Goal: Task Accomplishment & Management: Use online tool/utility

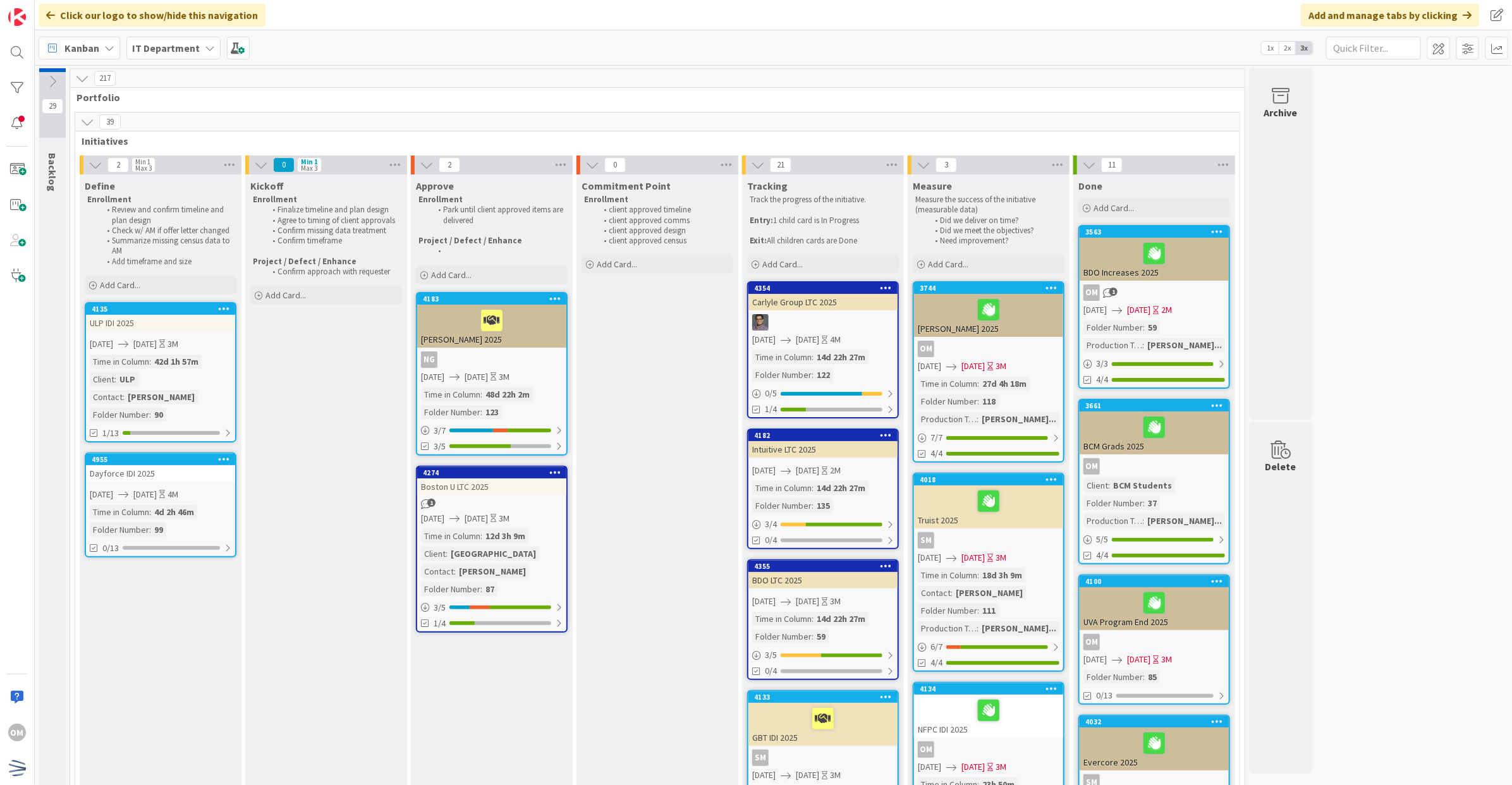
click at [86, 122] on icon at bounding box center [87, 122] width 14 height 14
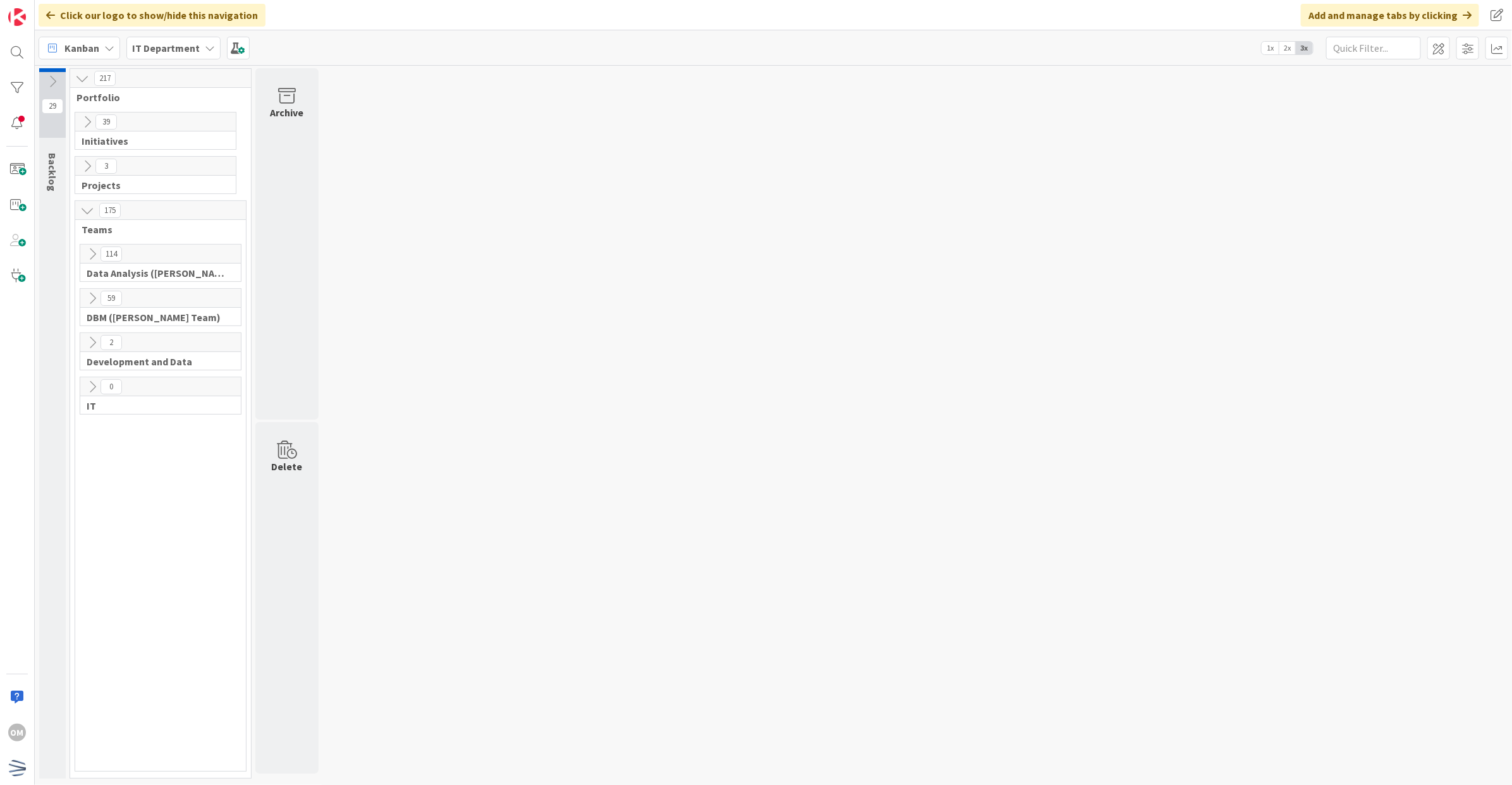
click at [95, 257] on icon at bounding box center [92, 254] width 14 height 14
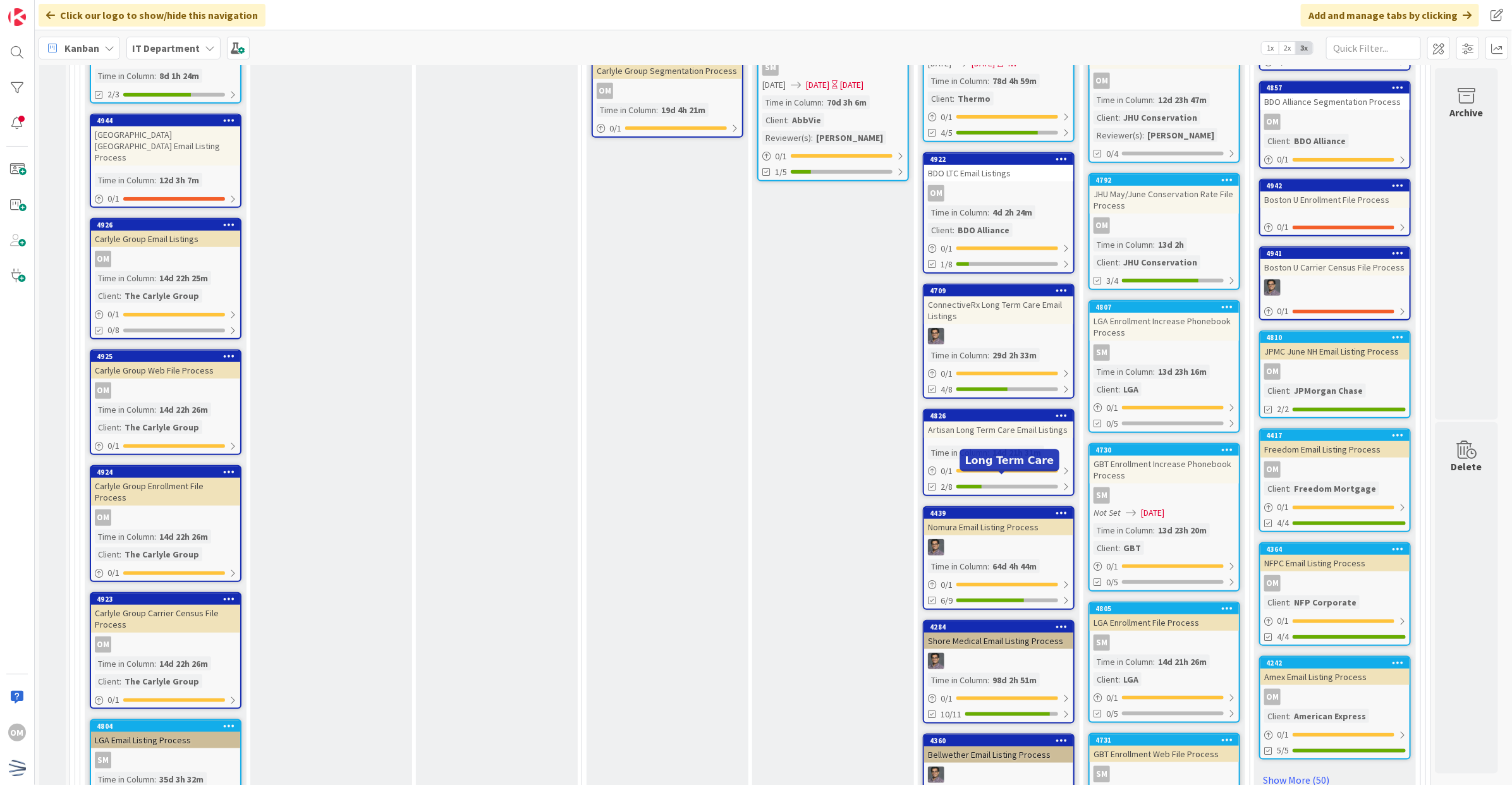
scroll to position [632, 0]
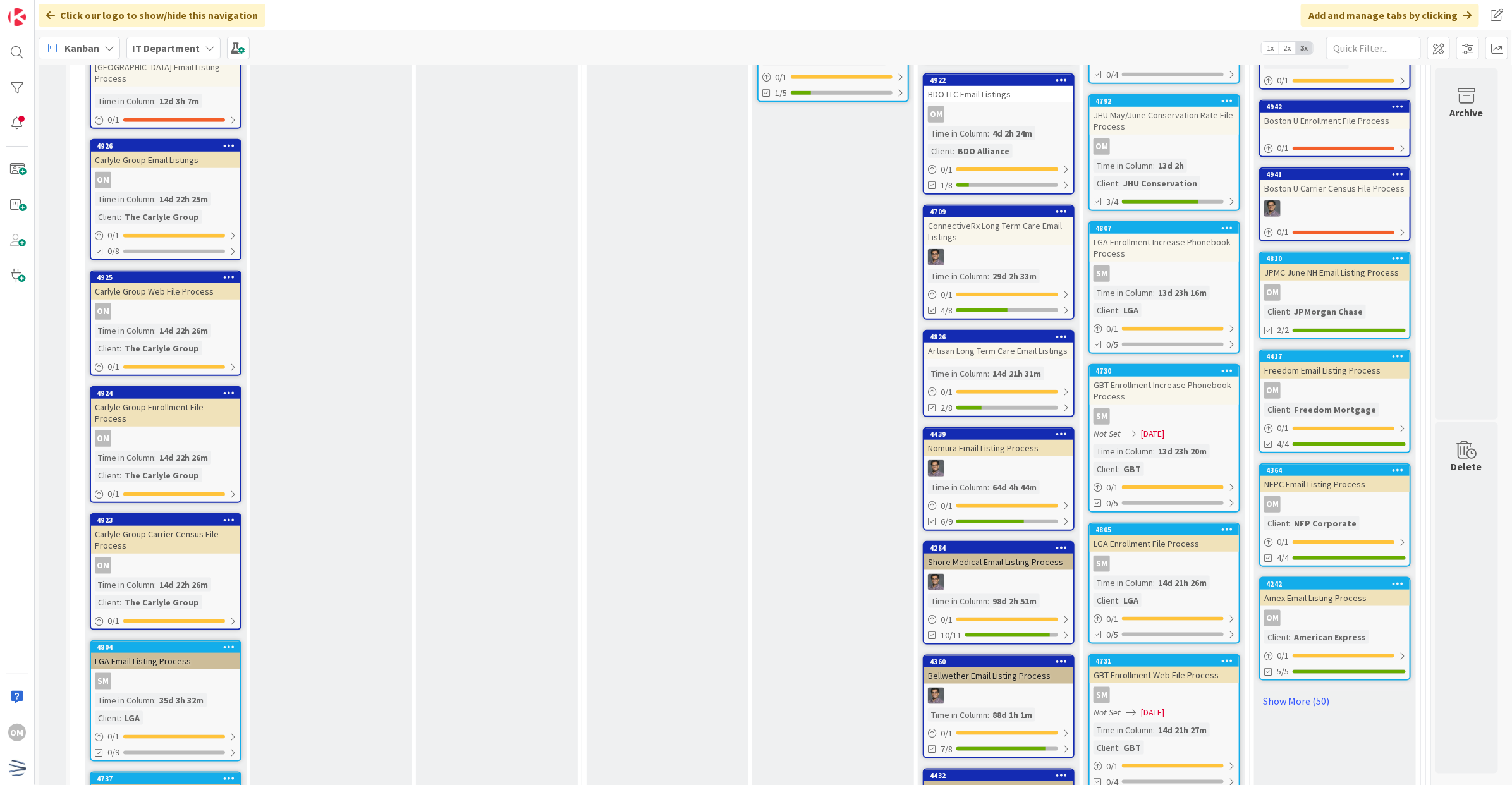
click at [1015, 462] on div at bounding box center [999, 468] width 149 height 17
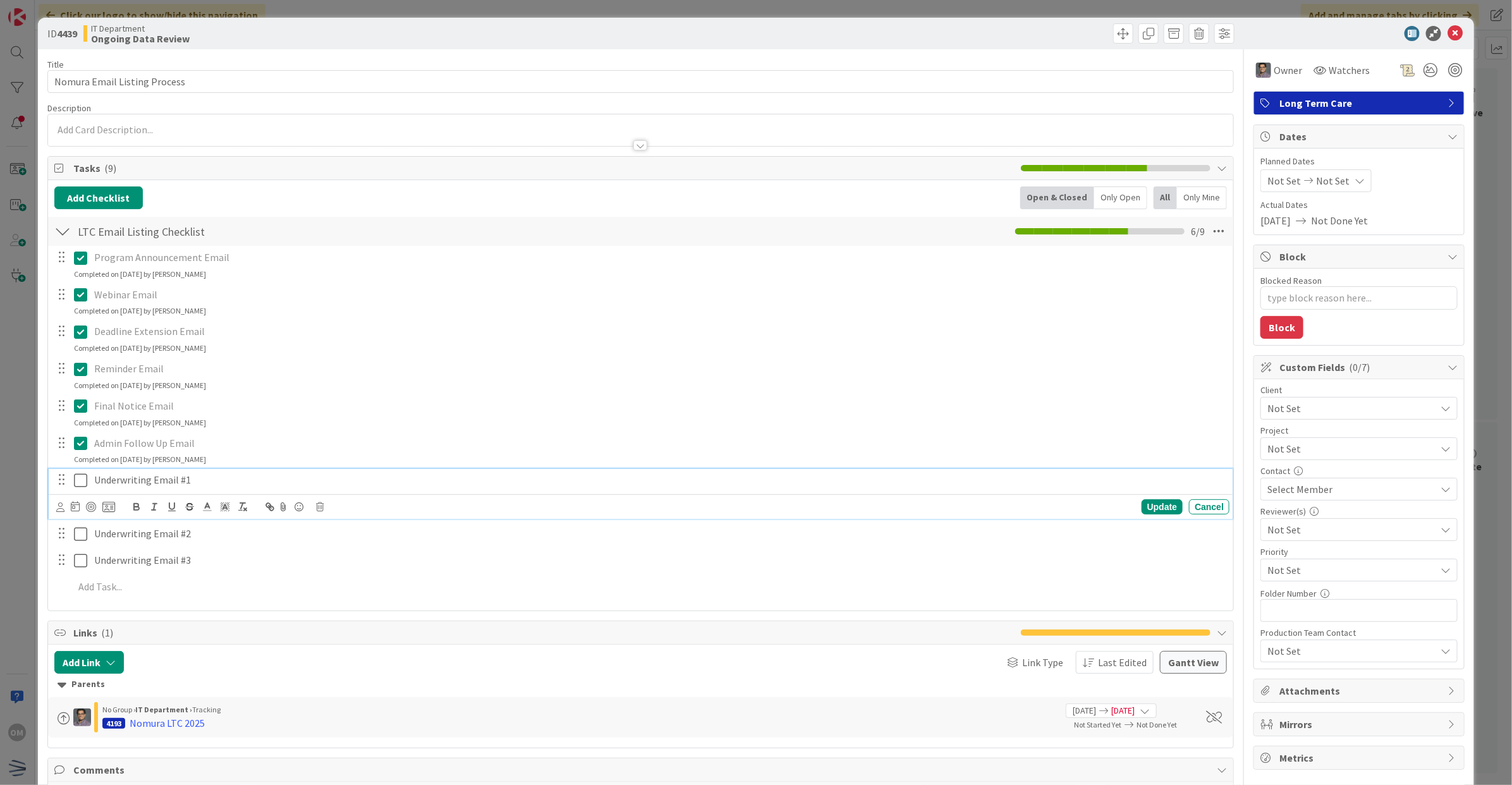
click at [77, 478] on icon at bounding box center [83, 481] width 19 height 15
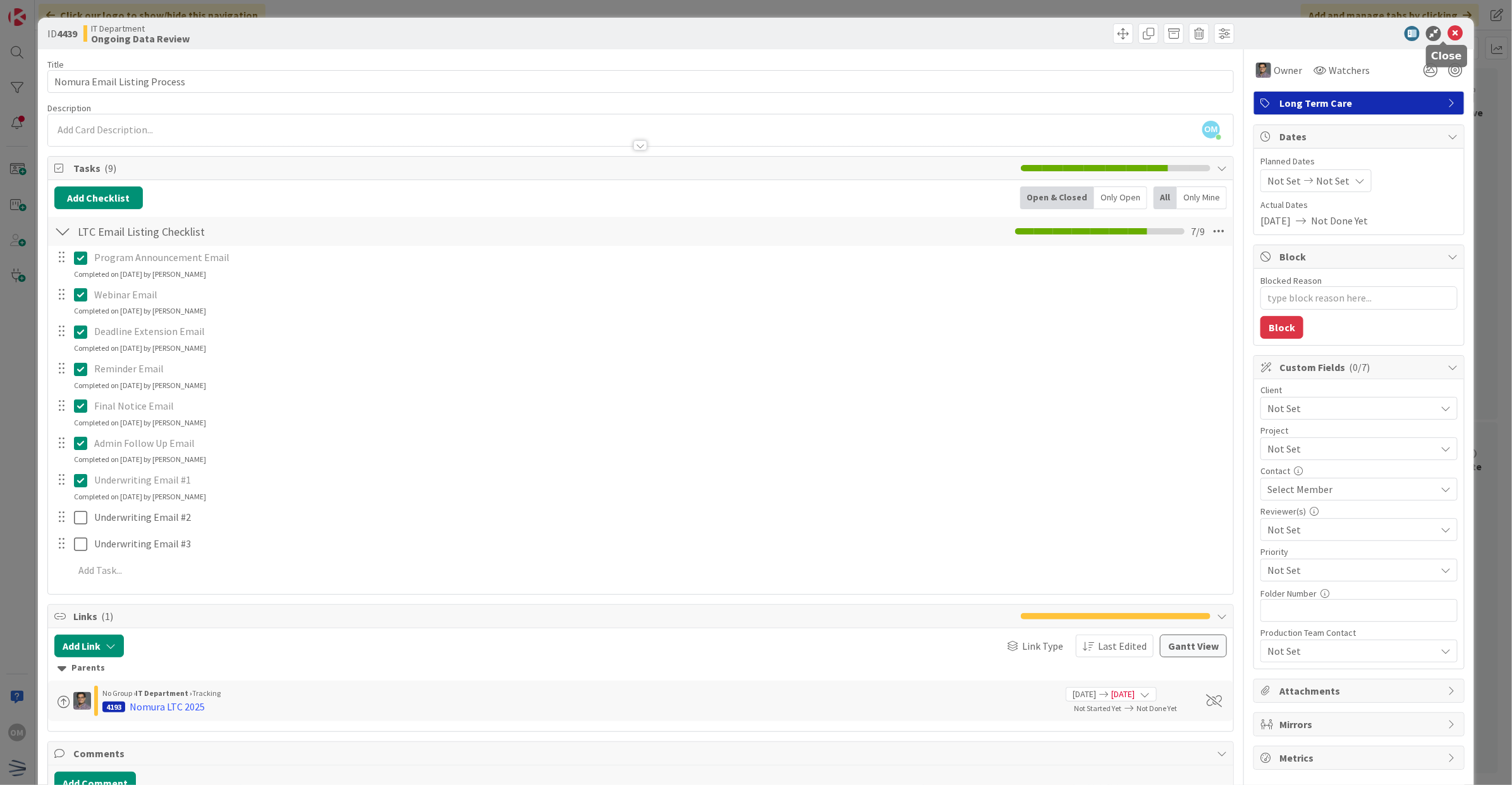
click at [1448, 27] on icon at bounding box center [1455, 33] width 15 height 15
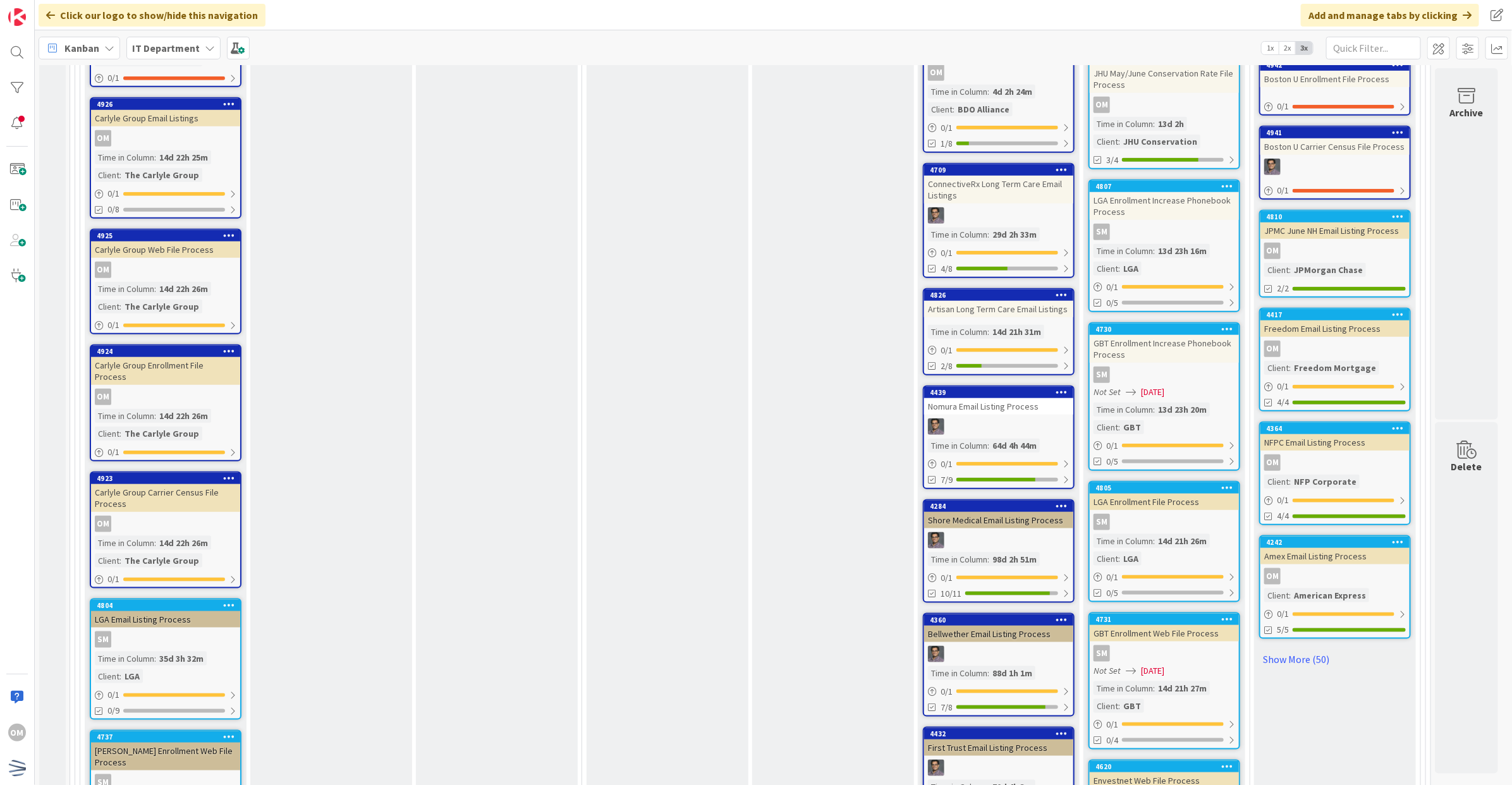
scroll to position [711, 0]
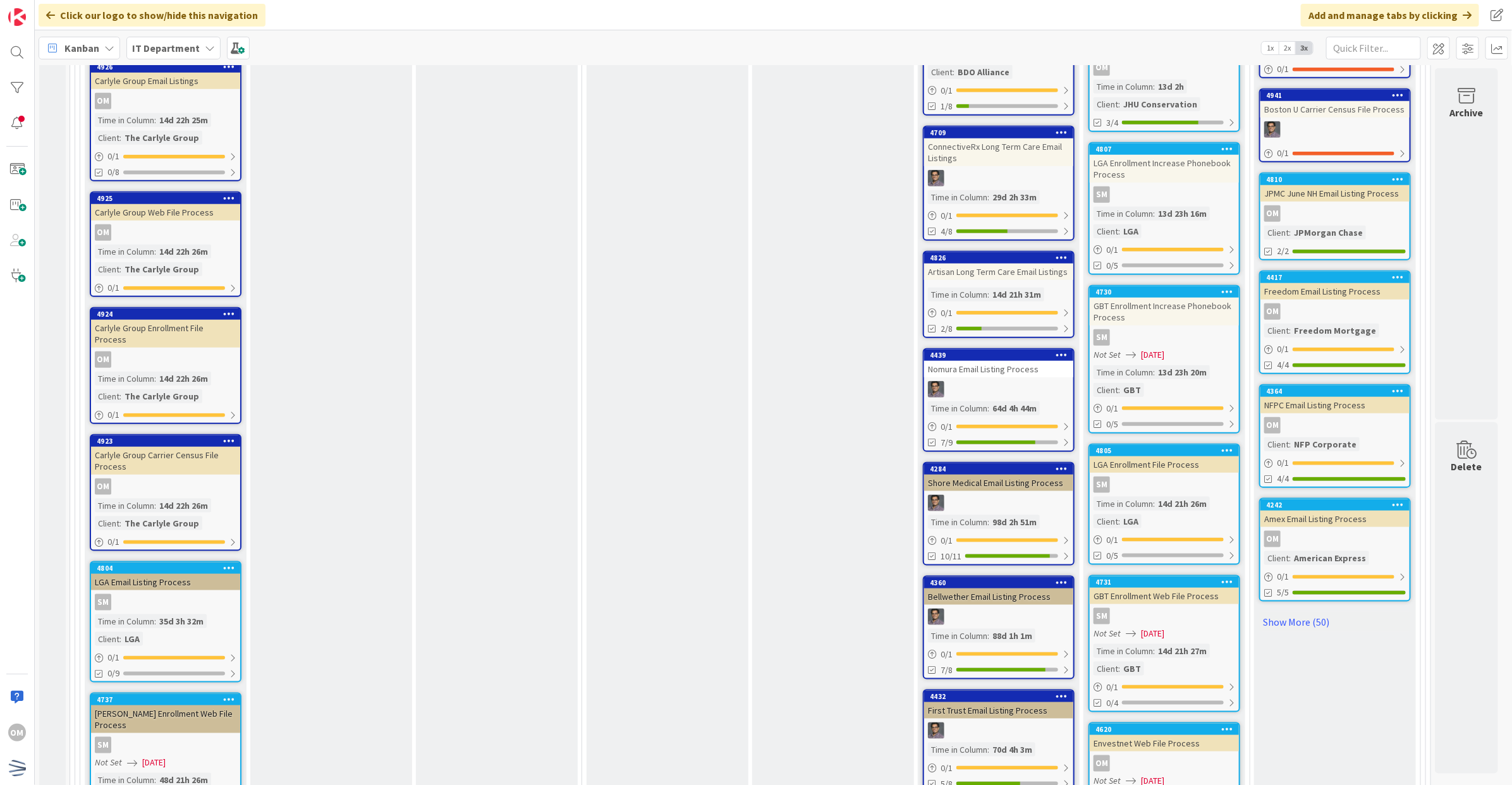
click at [1054, 278] on link "4826 Artisan Long Term Care Email Listings Time in [GEOGRAPHIC_DATA] : 14d 21h …" at bounding box center [998, 295] width 151 height 87
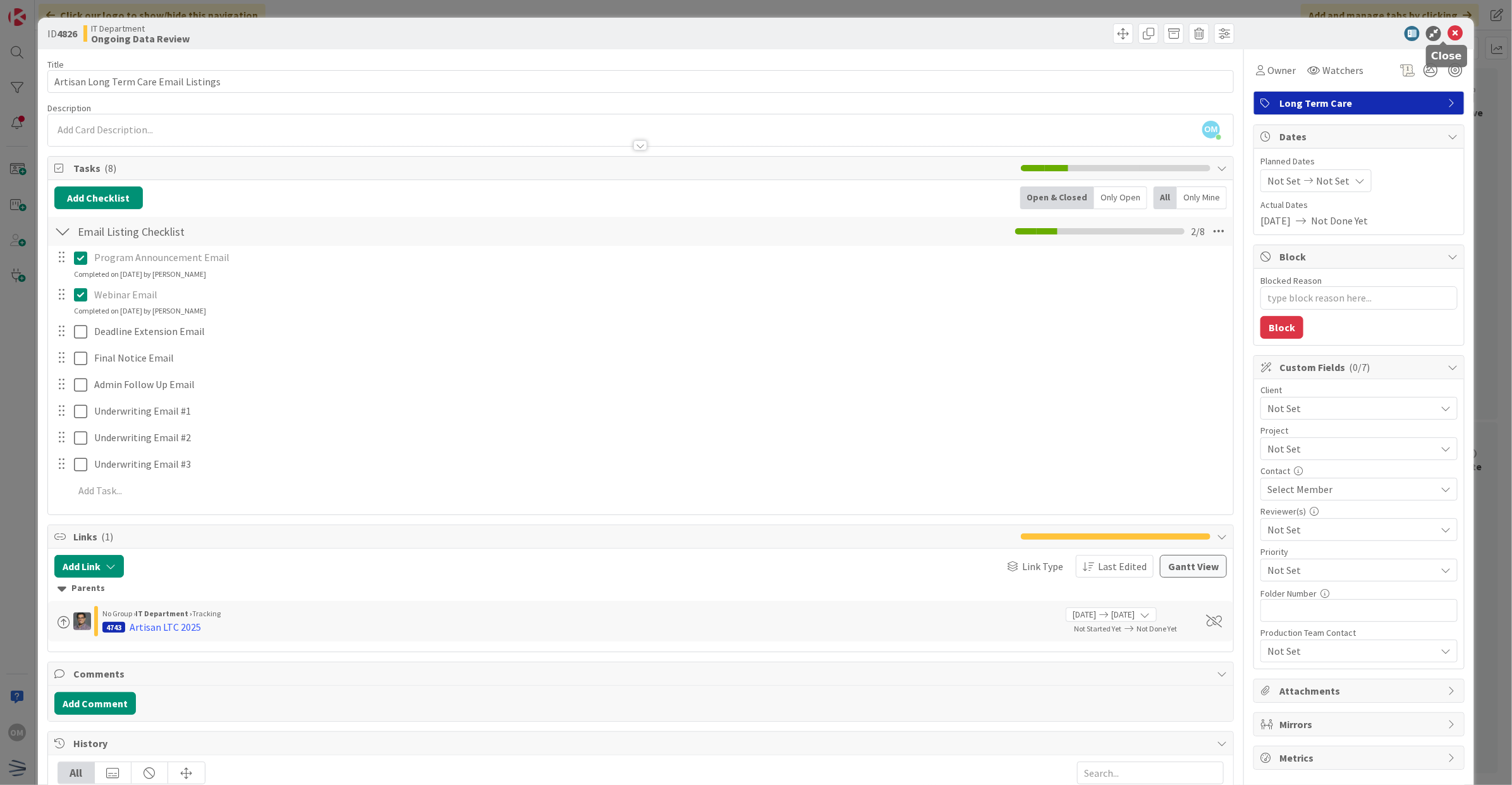
click at [1448, 38] on icon at bounding box center [1455, 33] width 15 height 15
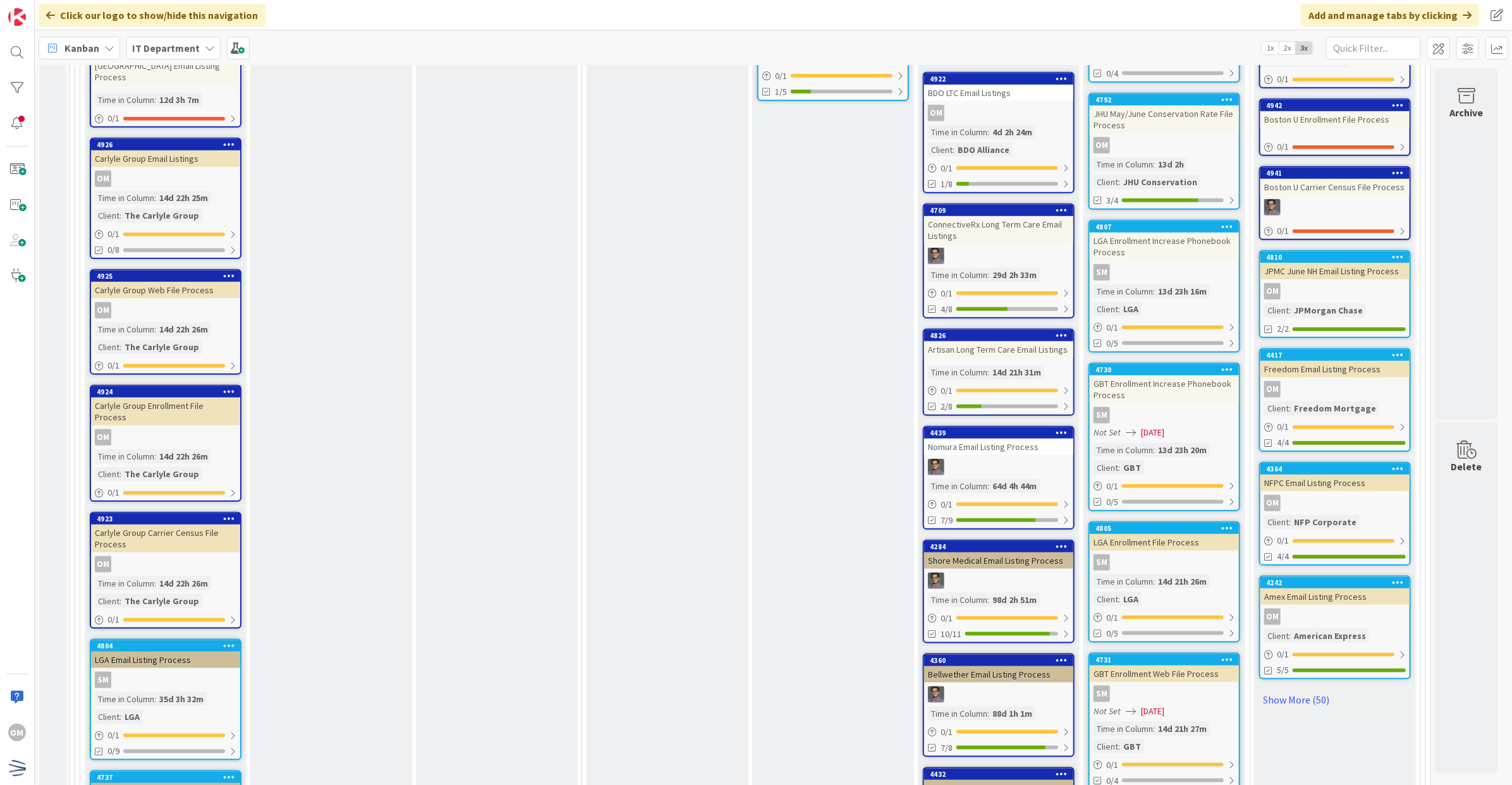
scroll to position [632, 0]
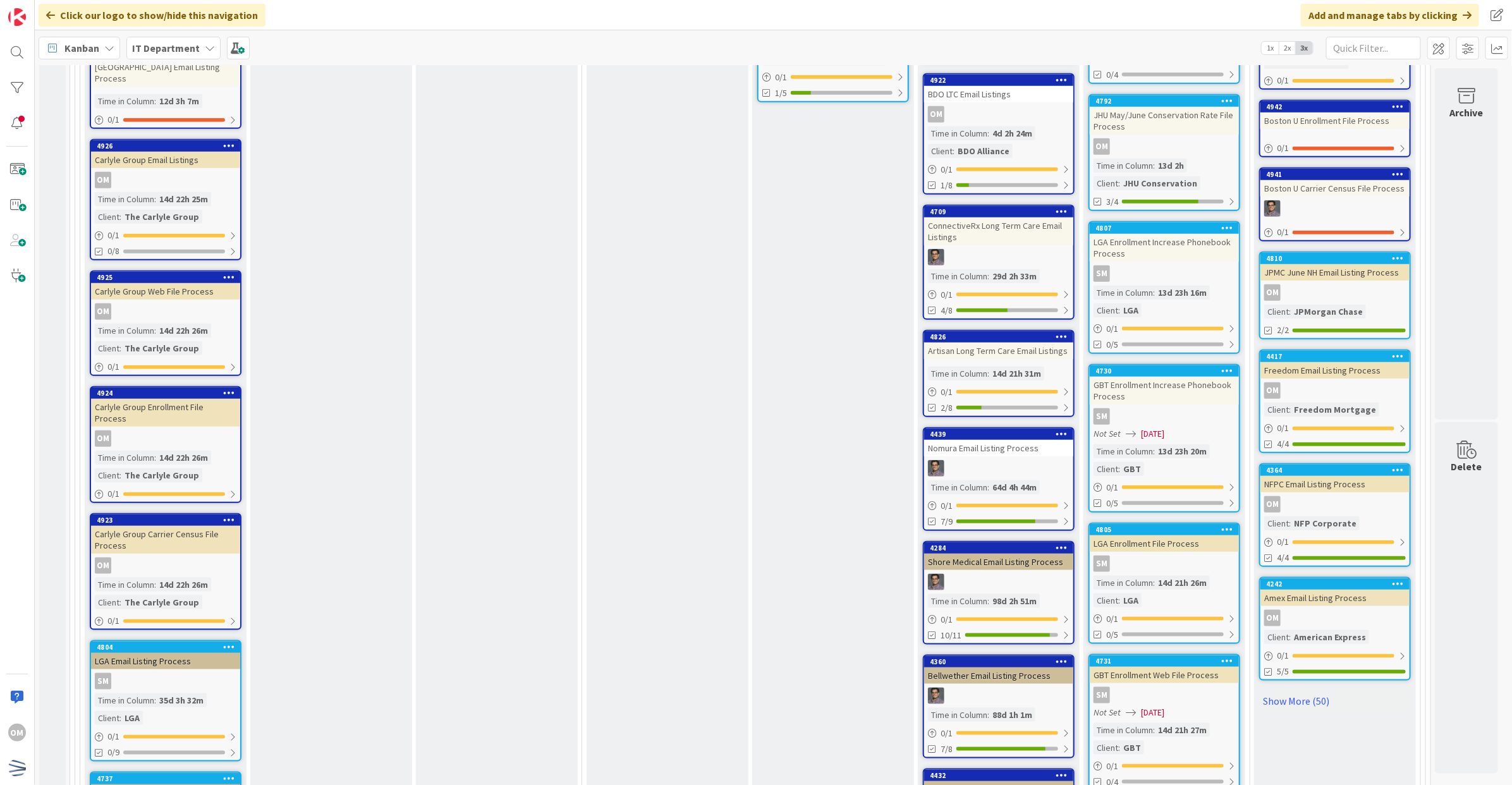
click at [1048, 249] on div at bounding box center [999, 257] width 149 height 17
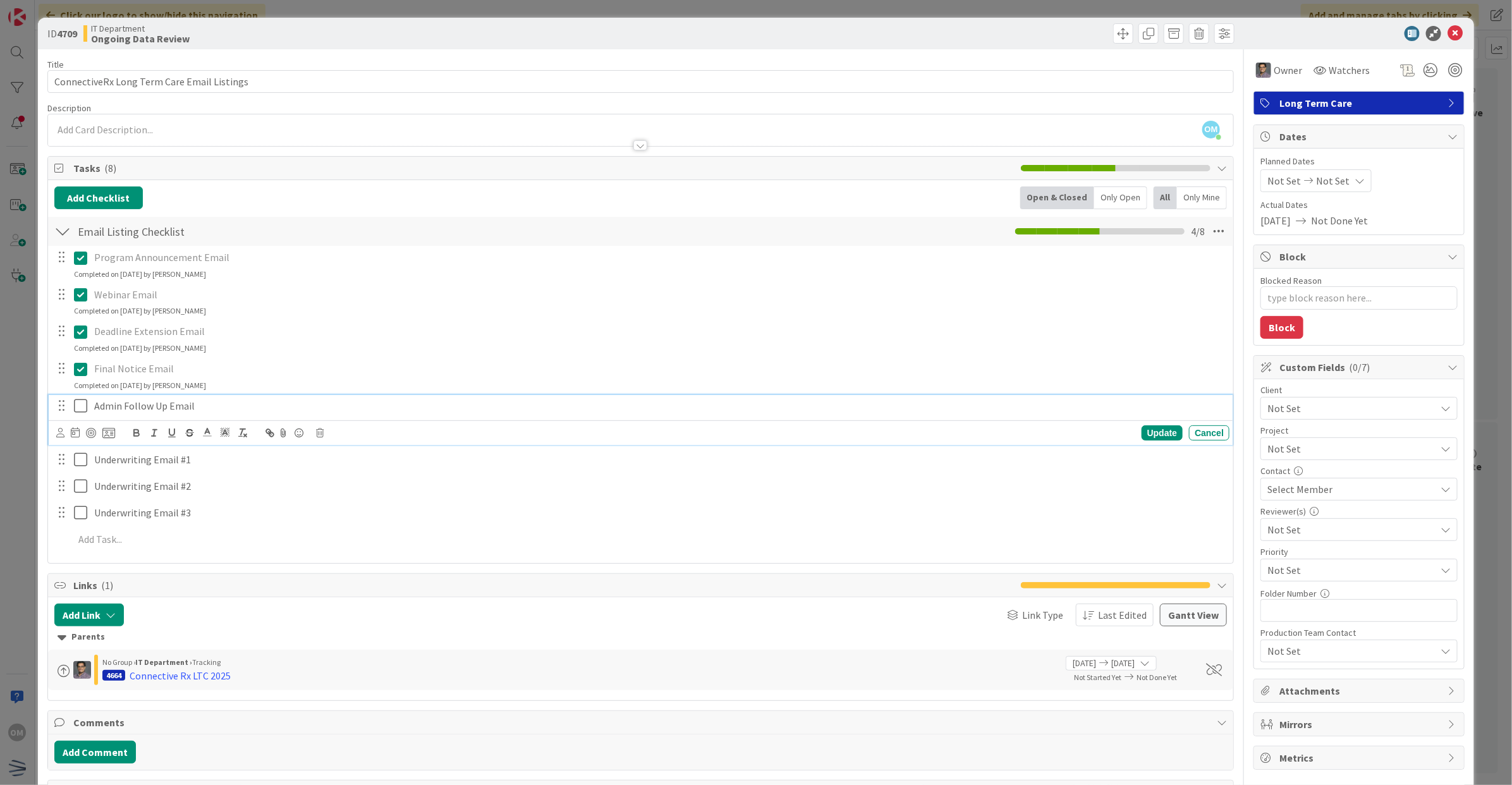
click at [84, 407] on icon at bounding box center [83, 406] width 19 height 15
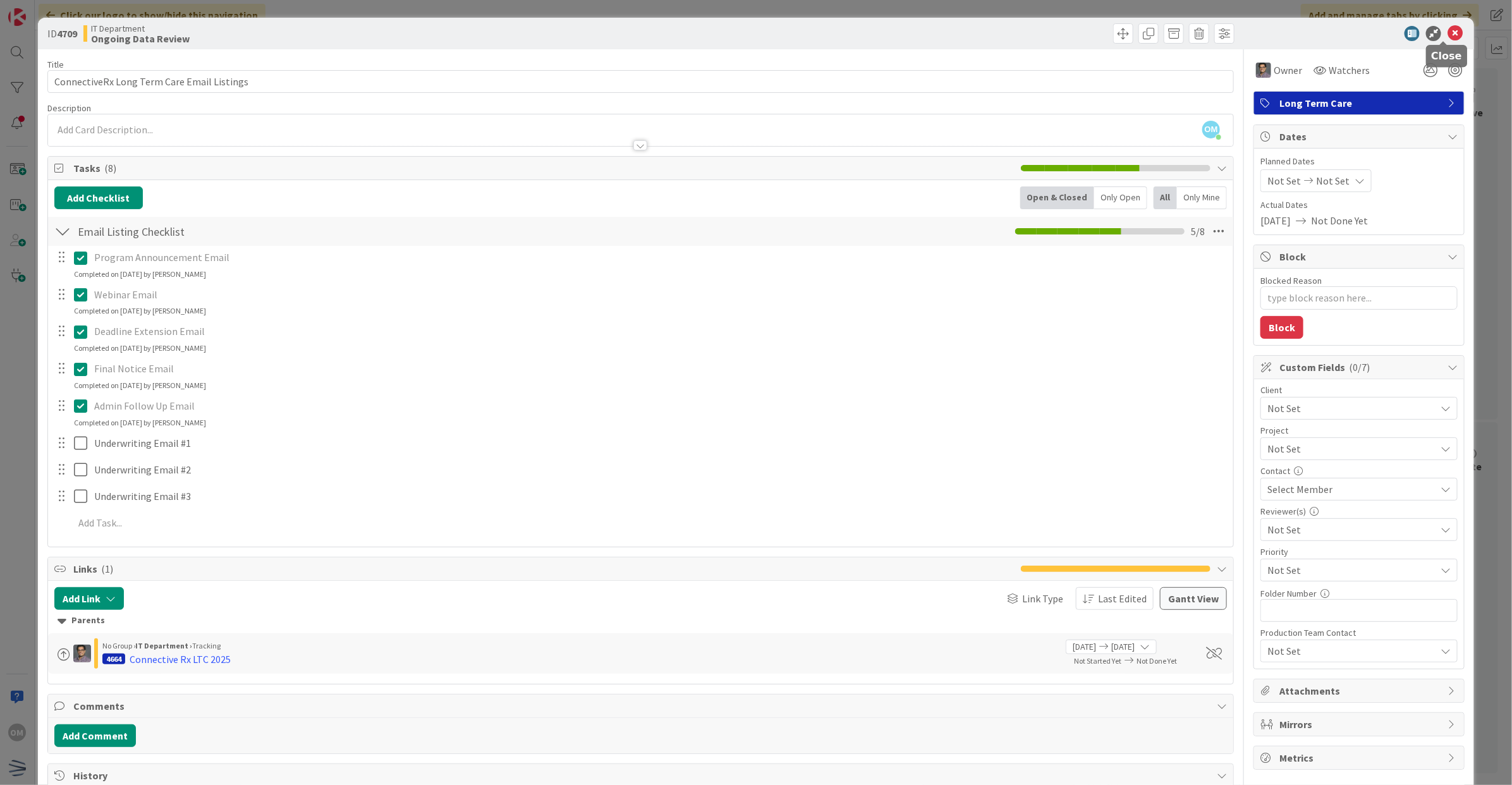
click at [1448, 29] on icon at bounding box center [1455, 33] width 15 height 15
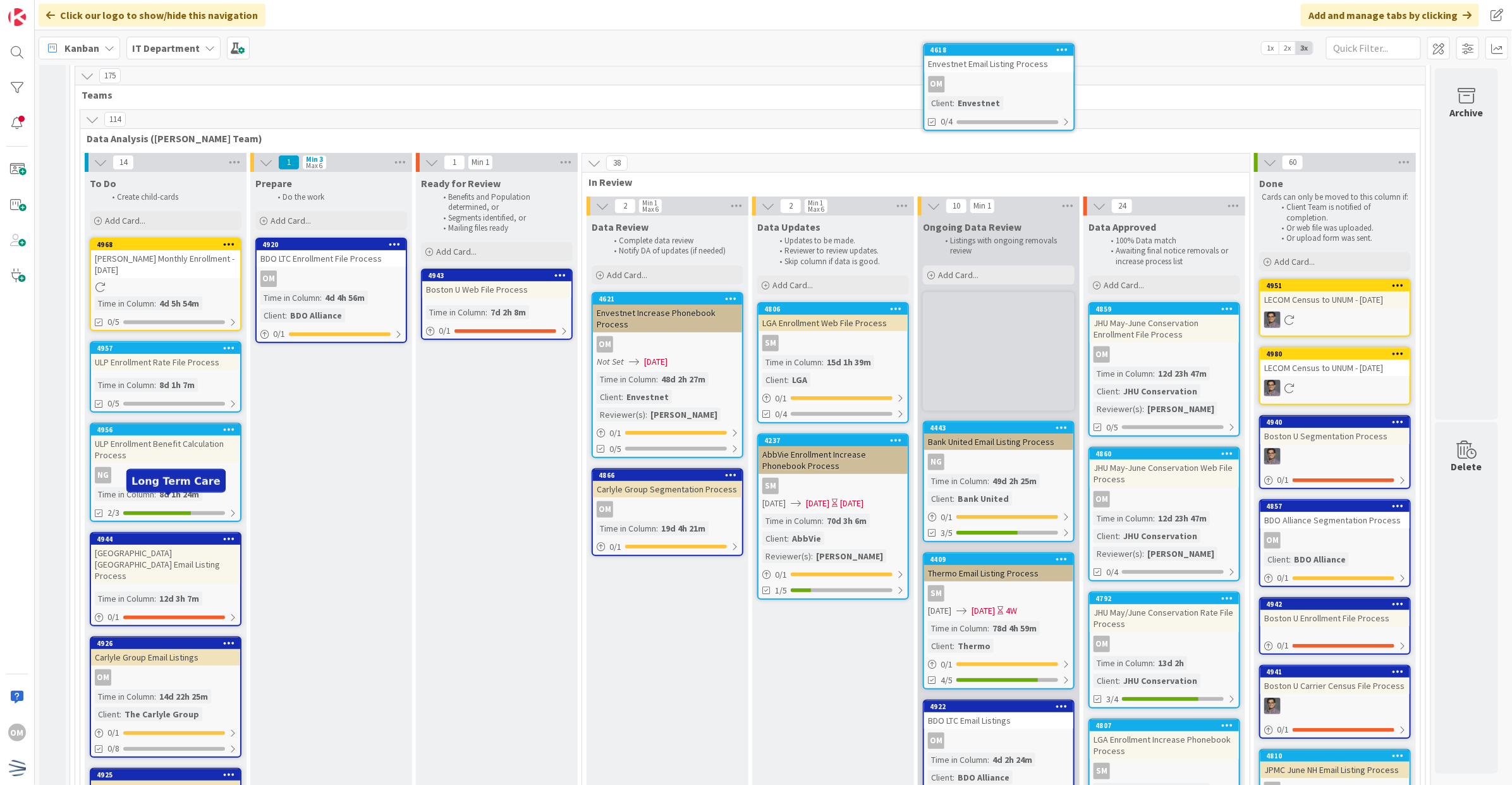
scroll to position [97, 0]
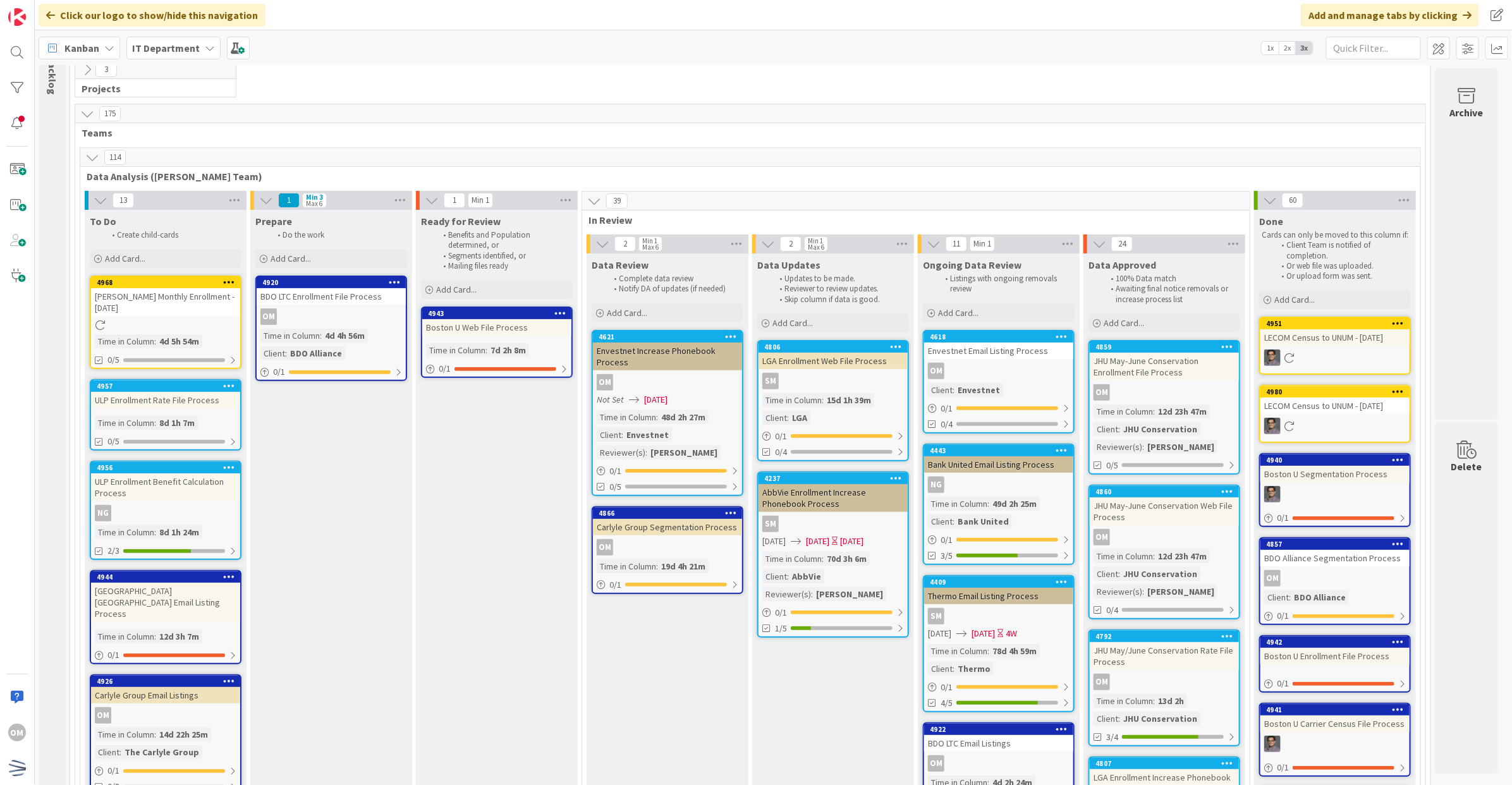
click at [1046, 376] on div "OM" at bounding box center [999, 371] width 149 height 17
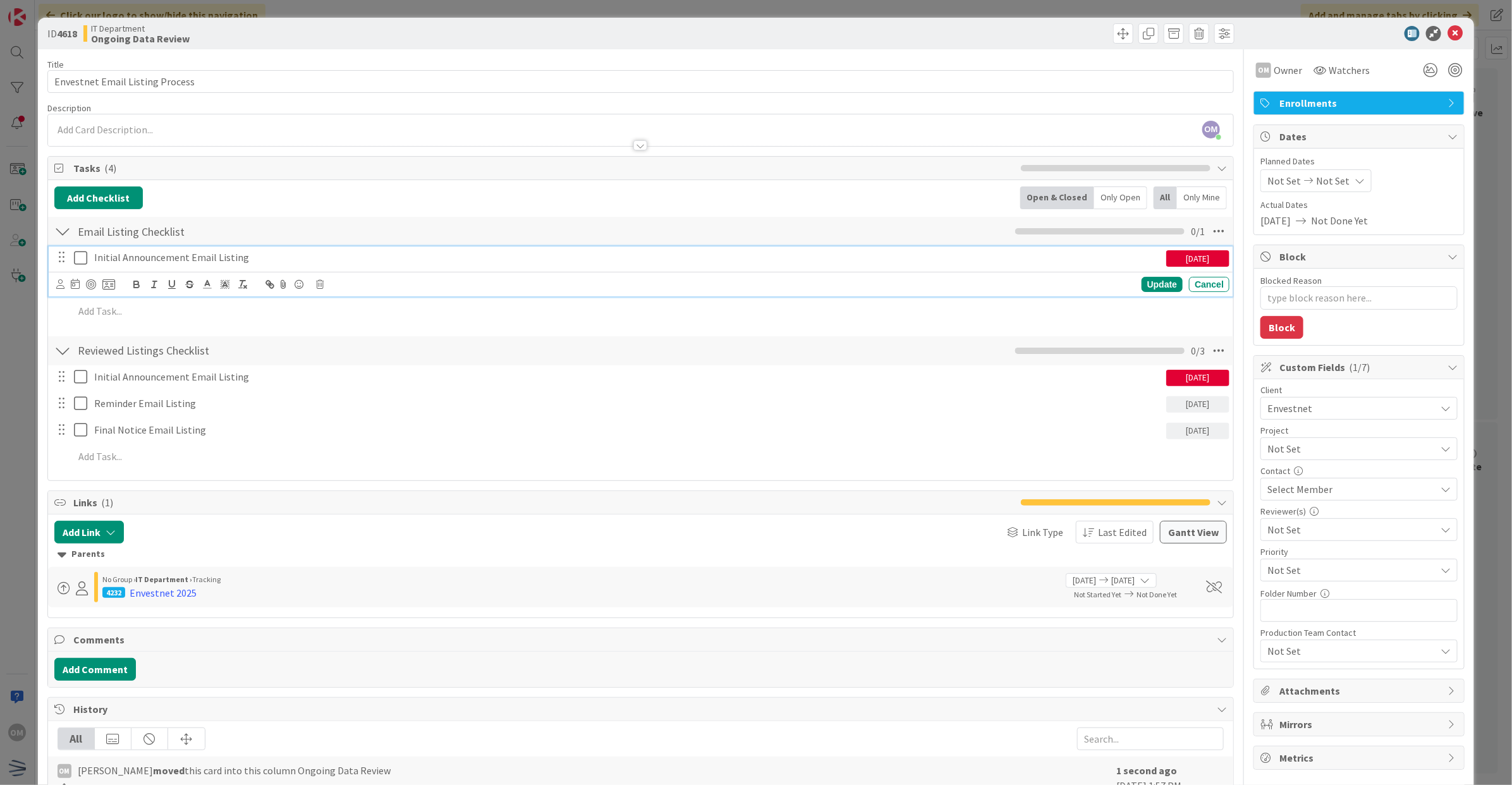
click at [80, 266] on icon at bounding box center [83, 258] width 19 height 15
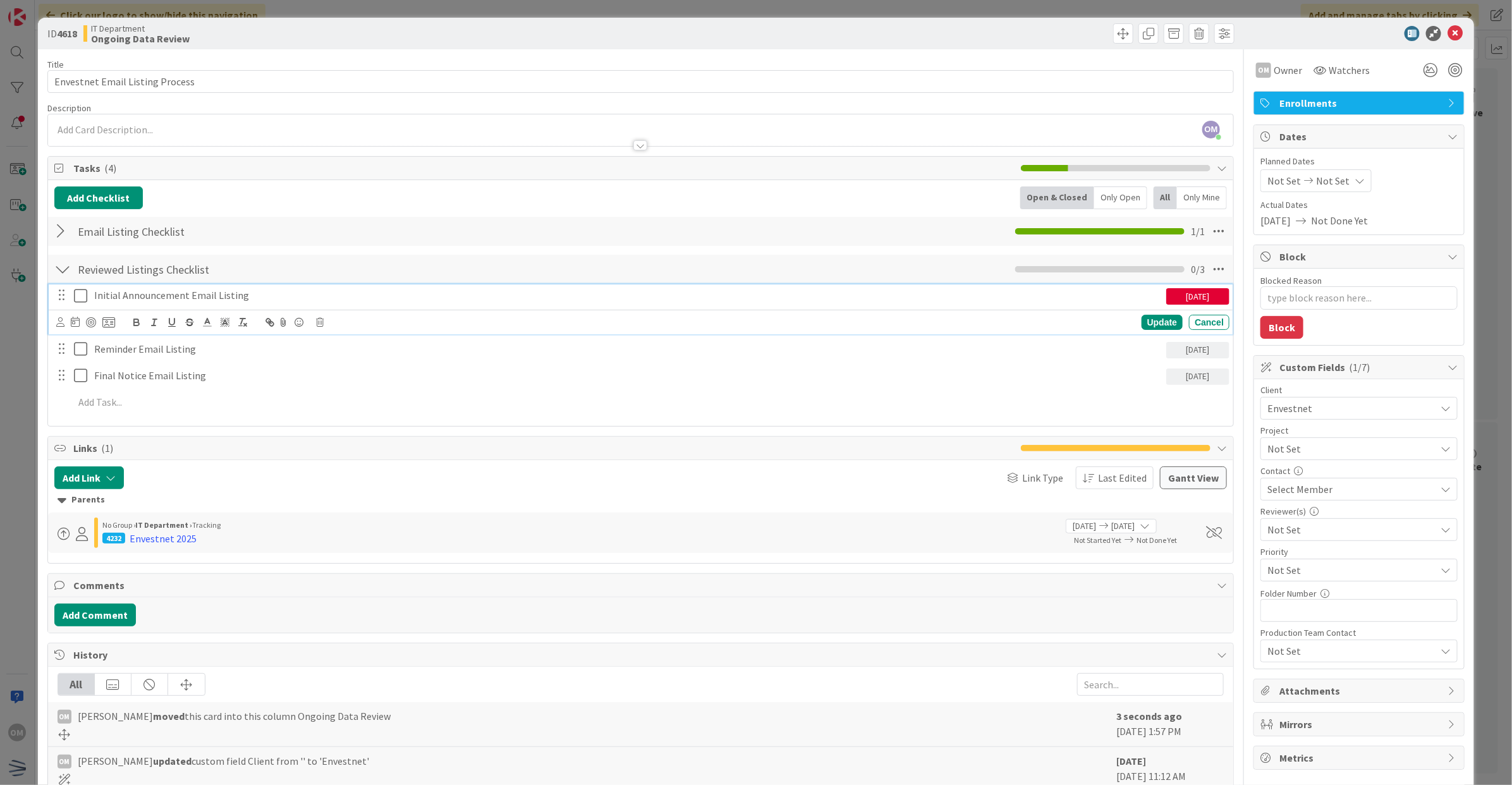
click at [84, 302] on icon at bounding box center [83, 296] width 19 height 15
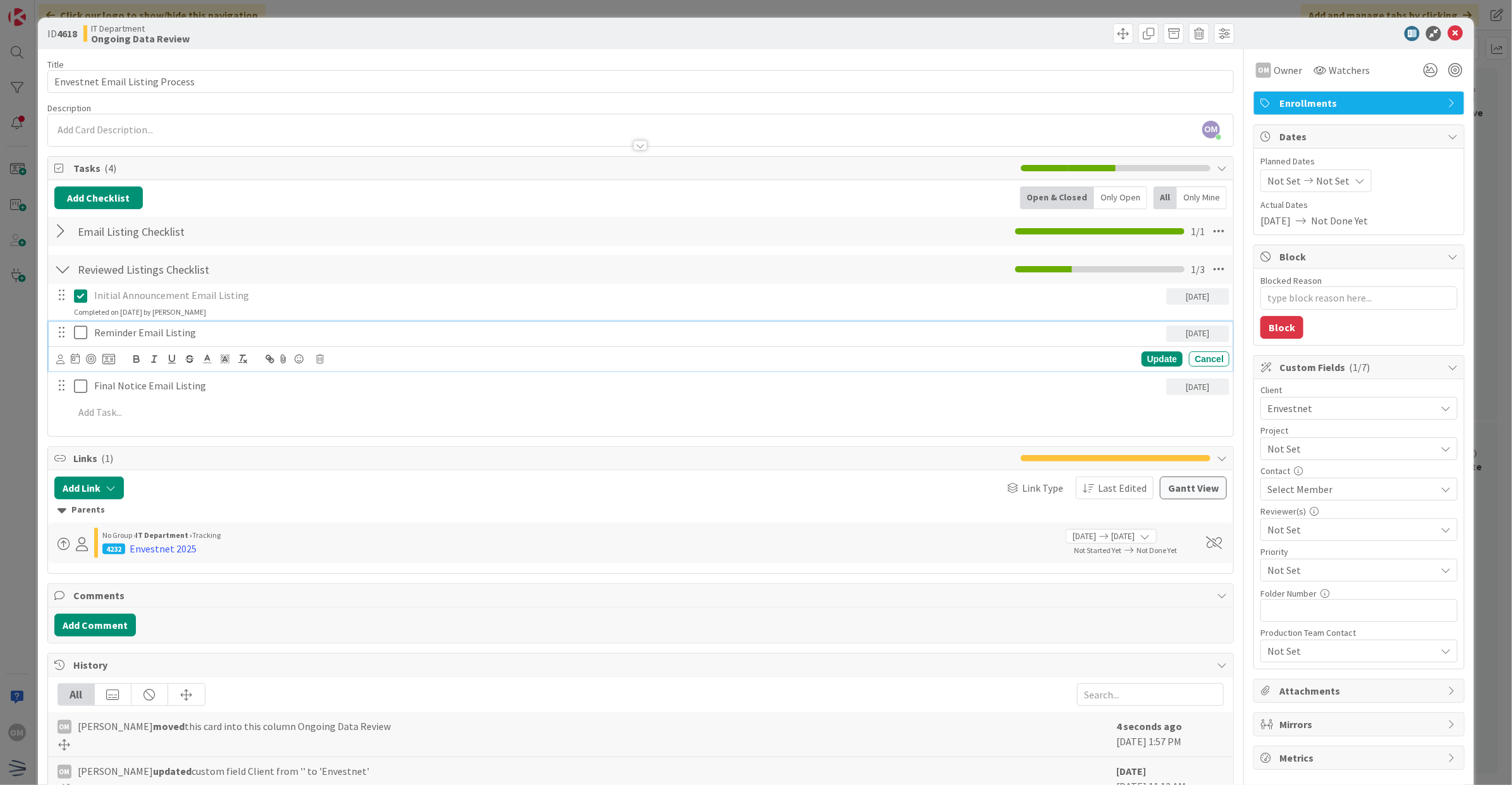
click at [81, 331] on icon at bounding box center [83, 333] width 19 height 15
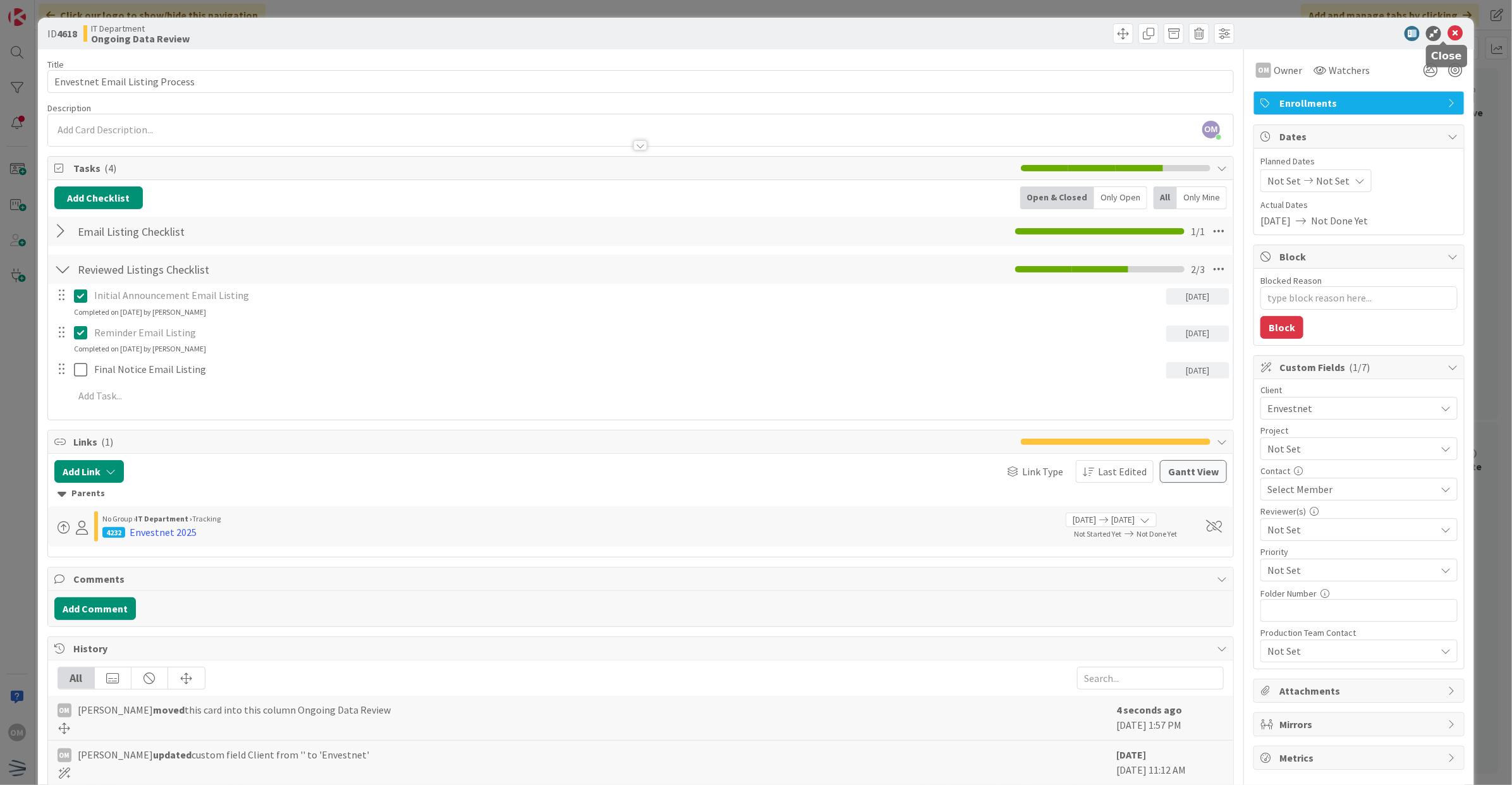
click at [1448, 36] on icon at bounding box center [1455, 33] width 15 height 15
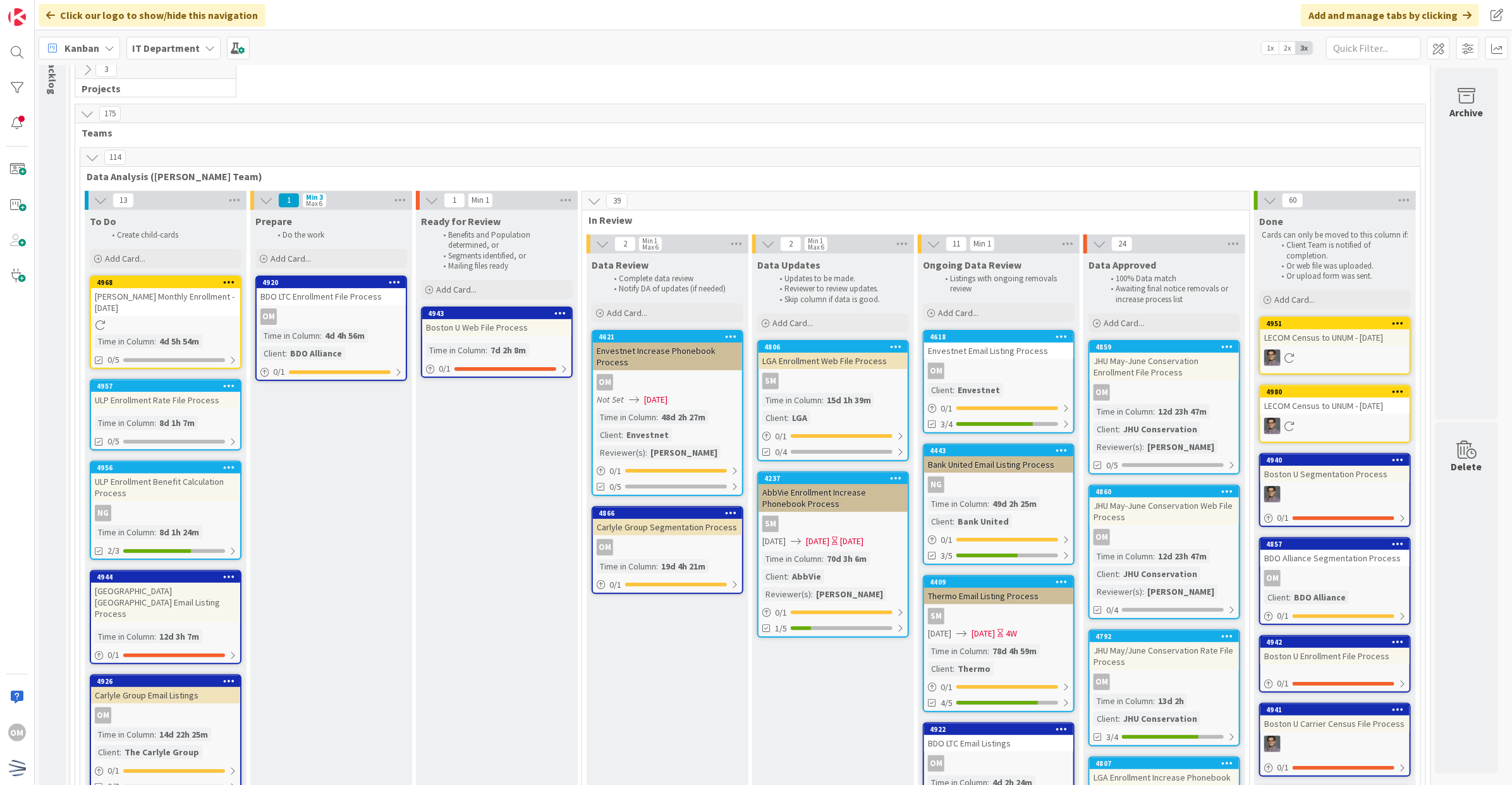
click at [93, 160] on icon at bounding box center [92, 158] width 14 height 14
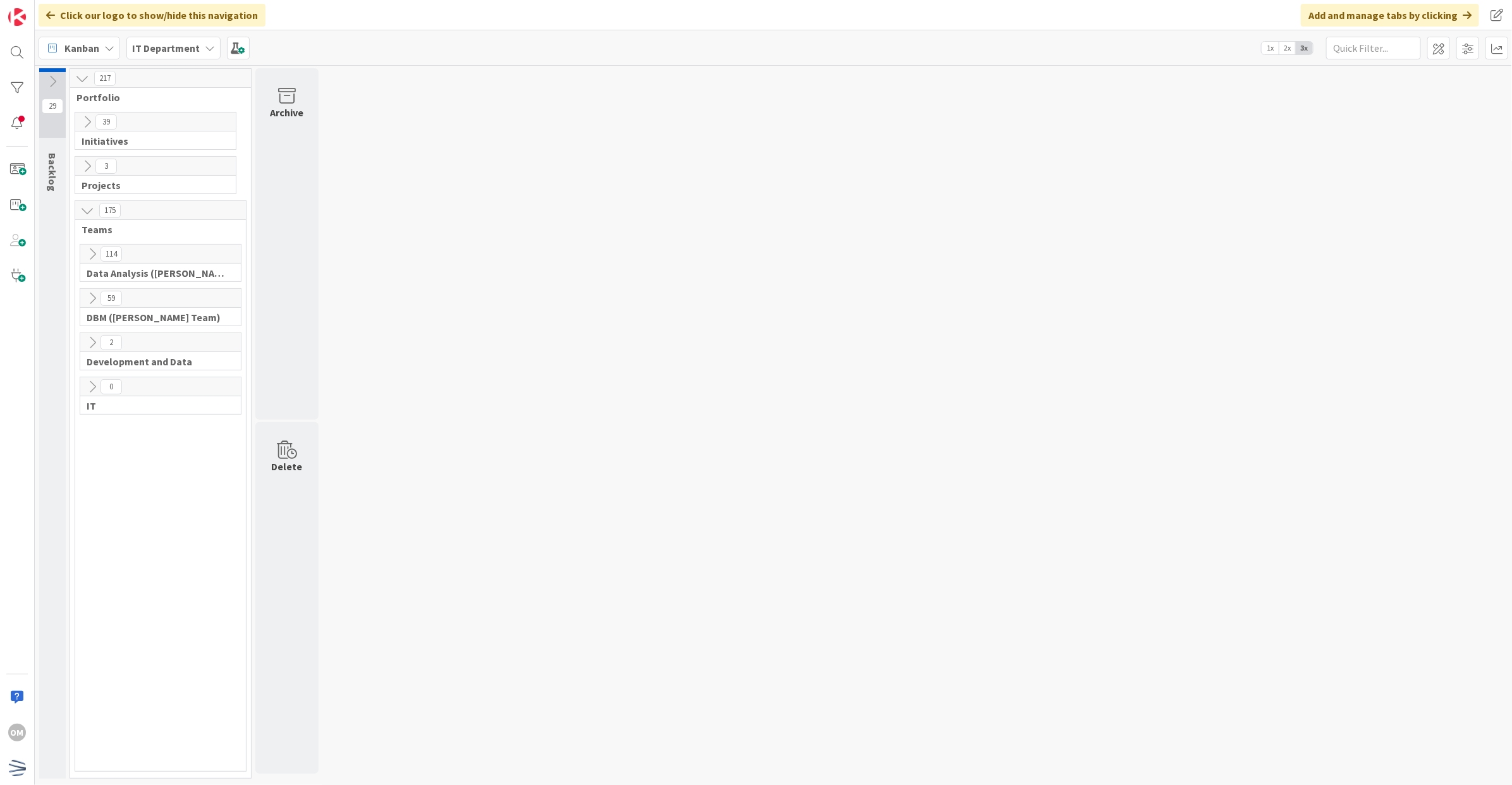
click at [93, 119] on icon at bounding box center [87, 122] width 14 height 14
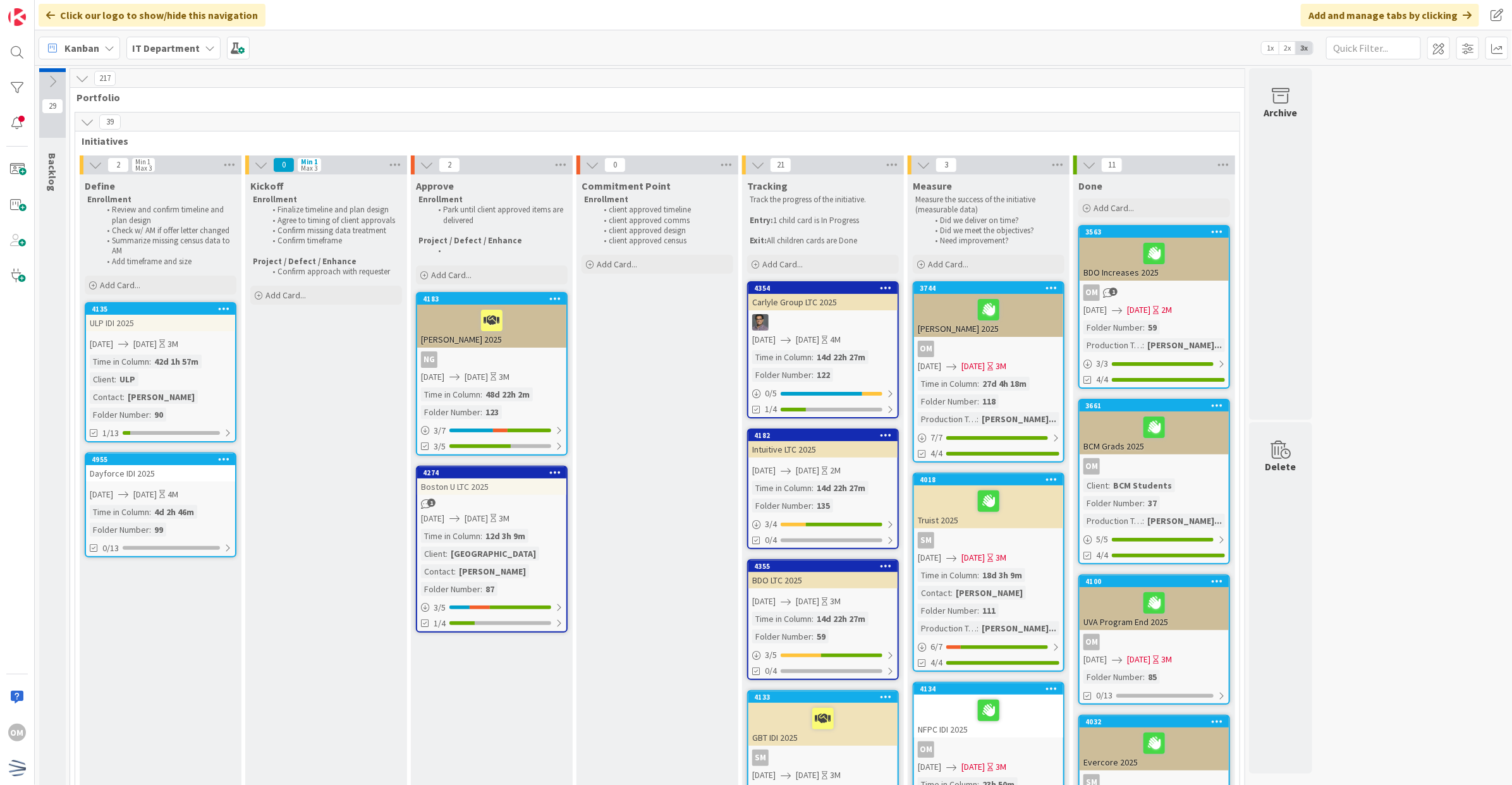
click at [510, 347] on div "[PERSON_NAME] 2025" at bounding box center [492, 326] width 149 height 43
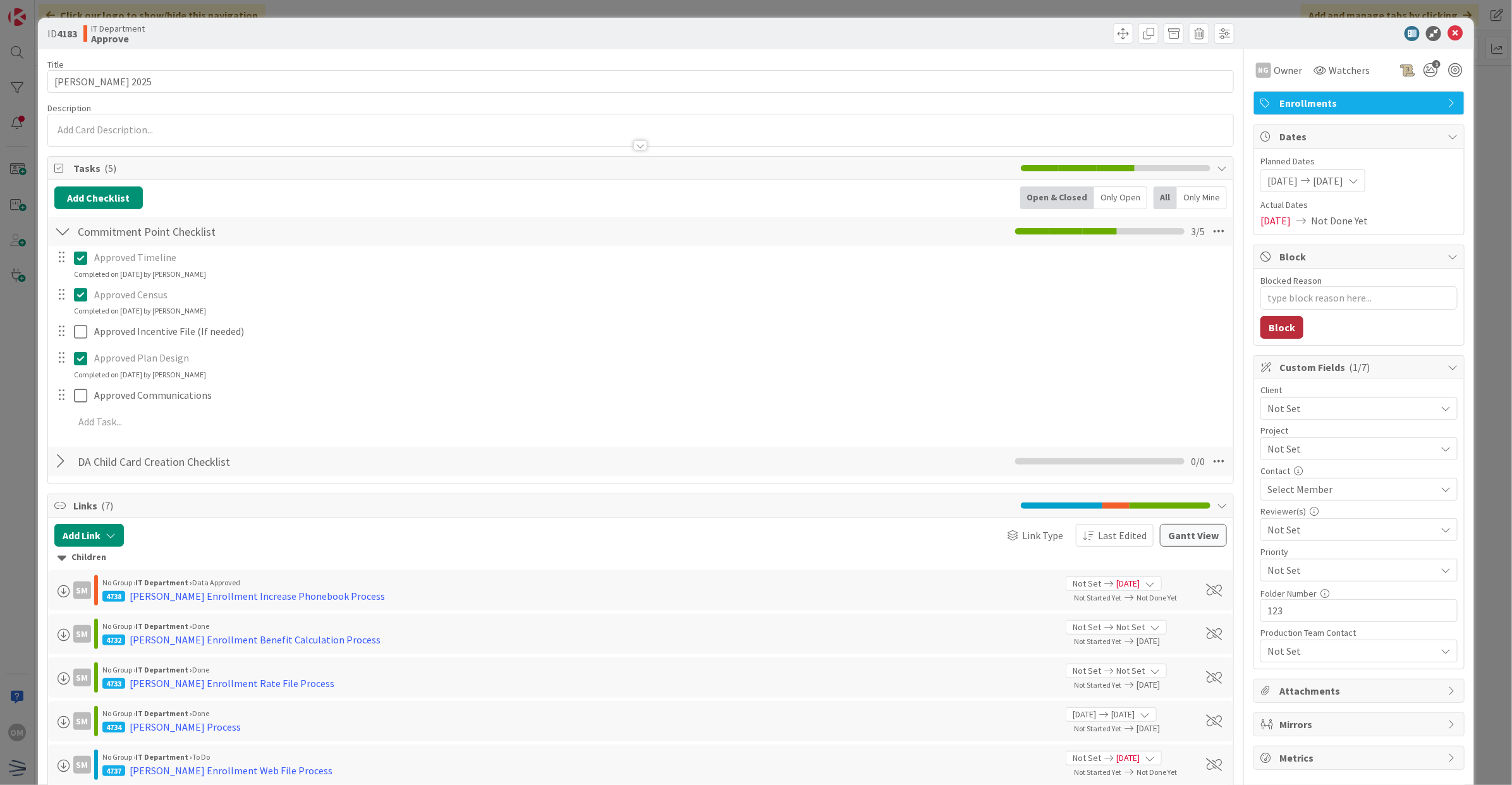
click at [1279, 337] on button "Block" at bounding box center [1282, 327] width 43 height 23
click at [1295, 298] on textarea "Blocked Reason" at bounding box center [1358, 298] width 197 height 24
type textarea "x"
type textarea "i"
type textarea "x"
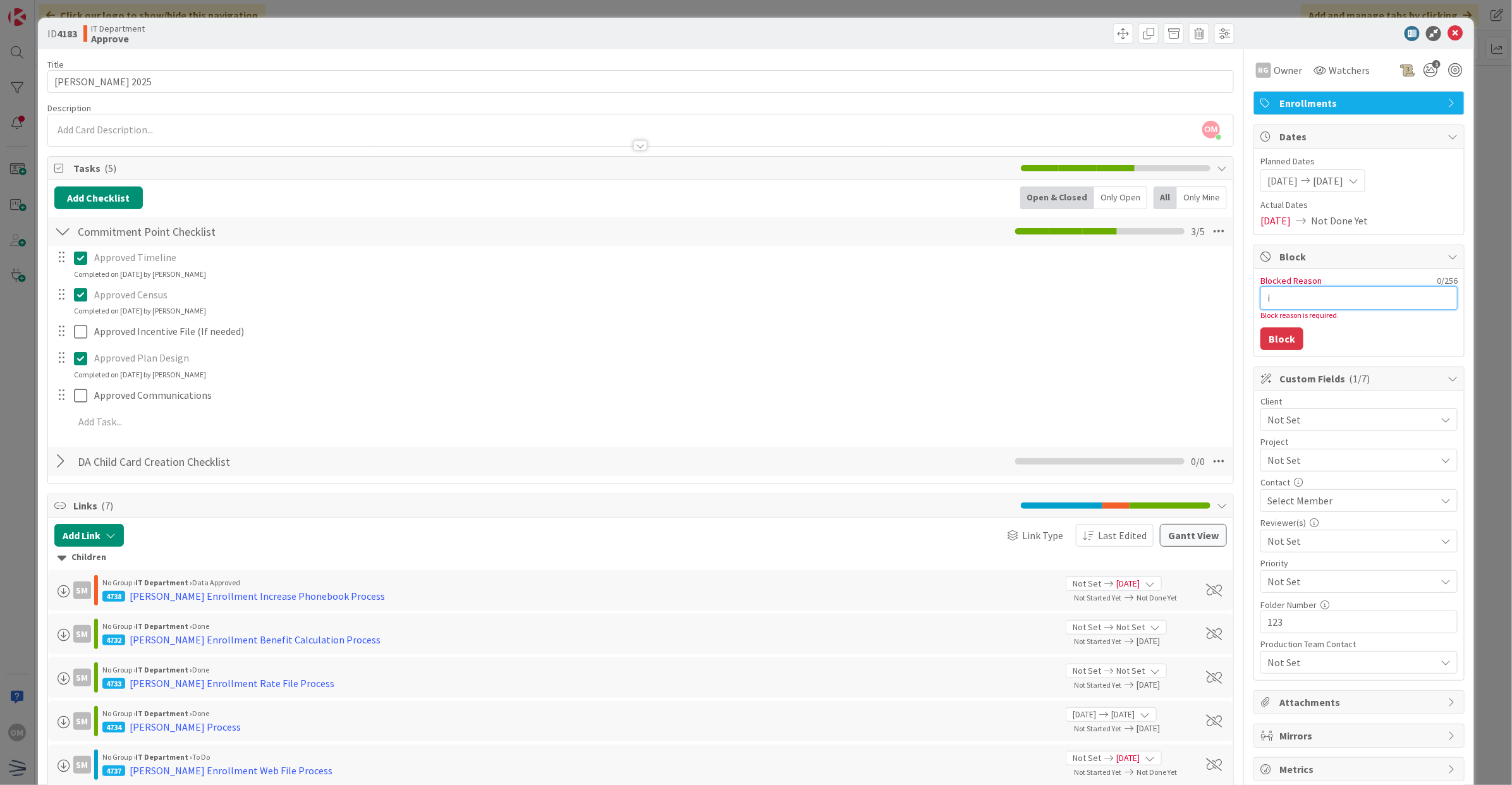
type textarea "in"
type textarea "x"
type textarea "int"
type textarea "x"
type textarea "inte"
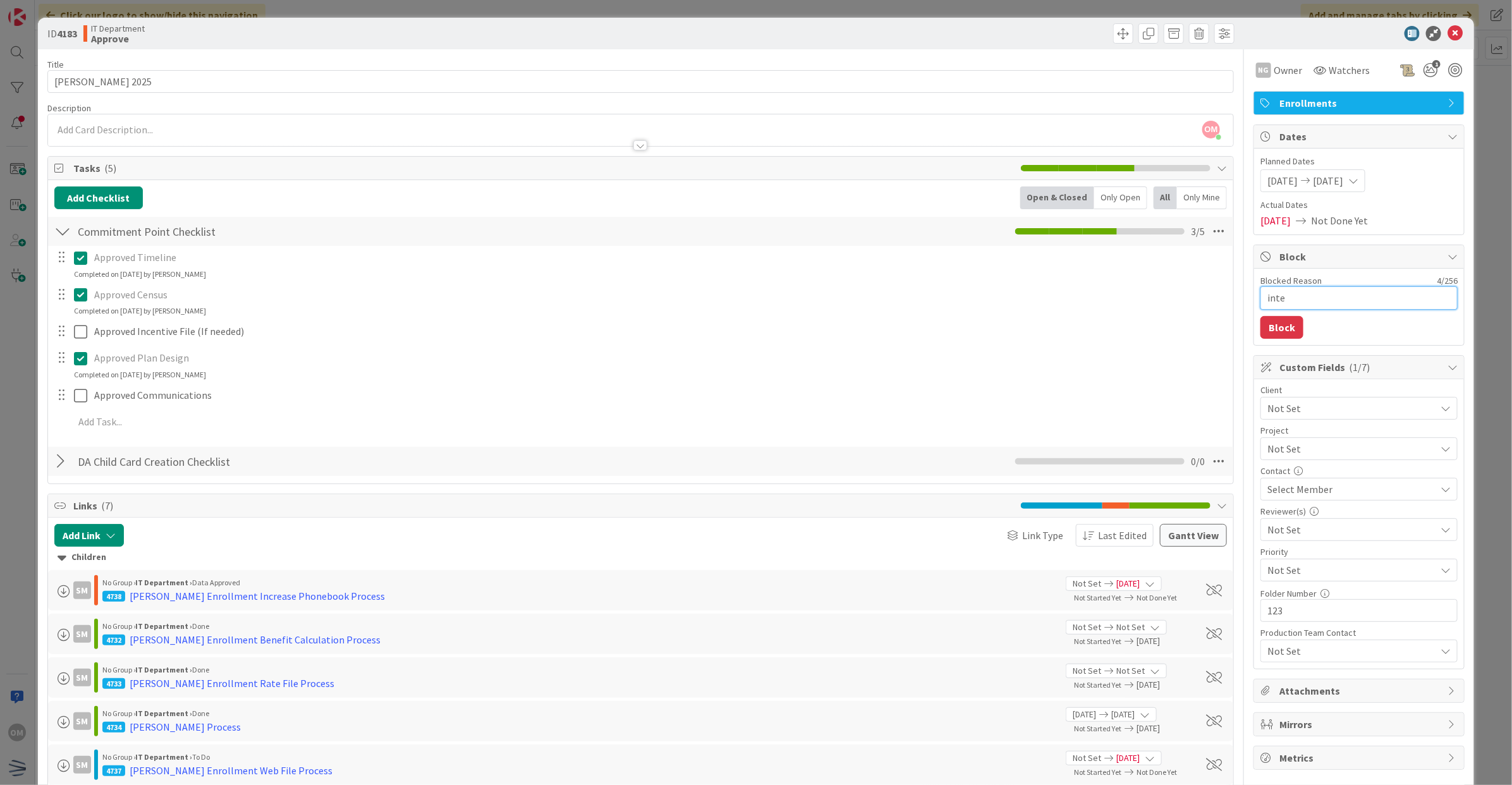
type textarea "x"
type textarea "inter"
type textarea "x"
type textarea "intera"
type textarea "x"
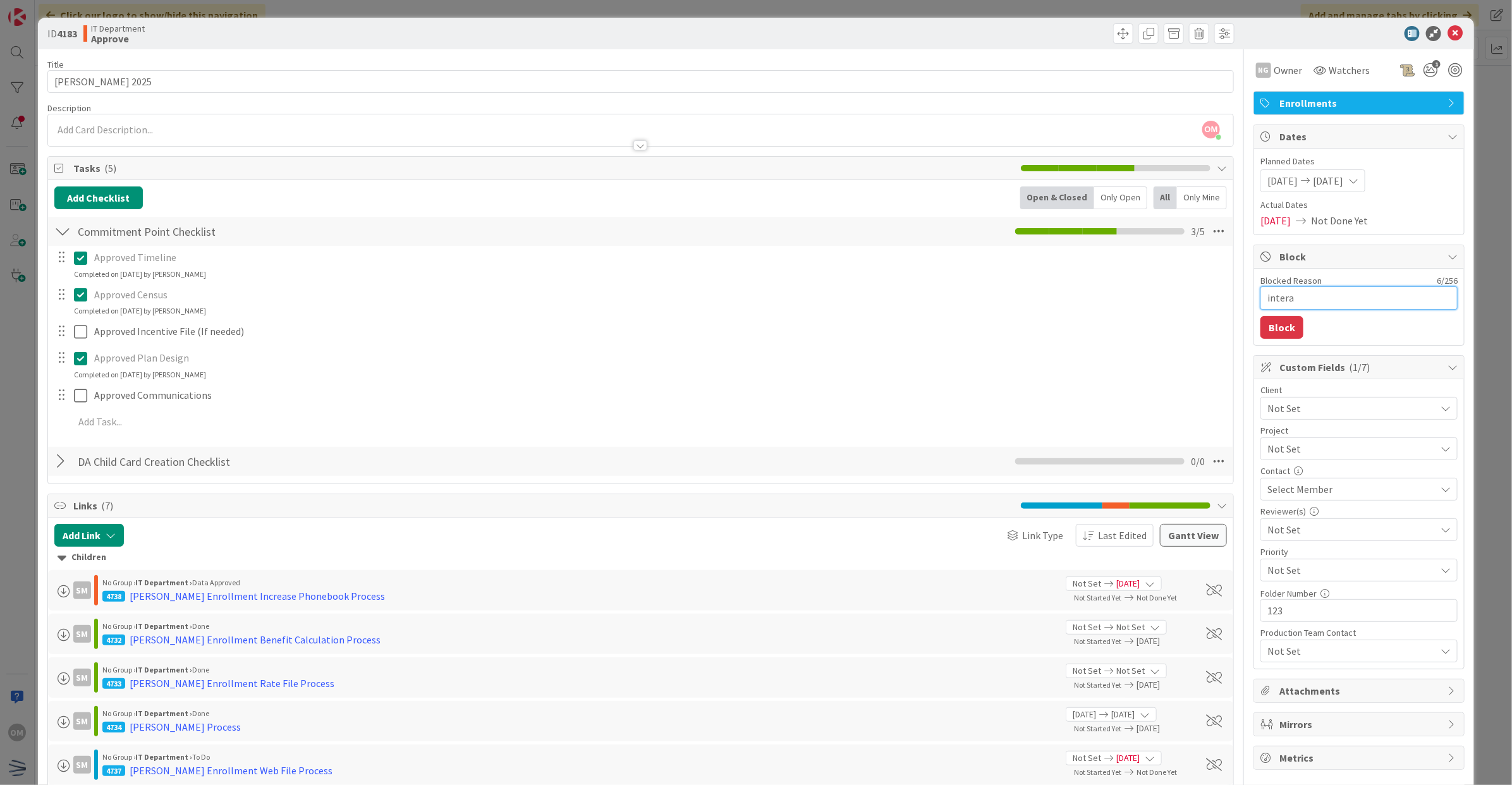
type textarea "inter"
type textarea "x"
type textarea "intern"
type textarea "x"
type textarea "internal"
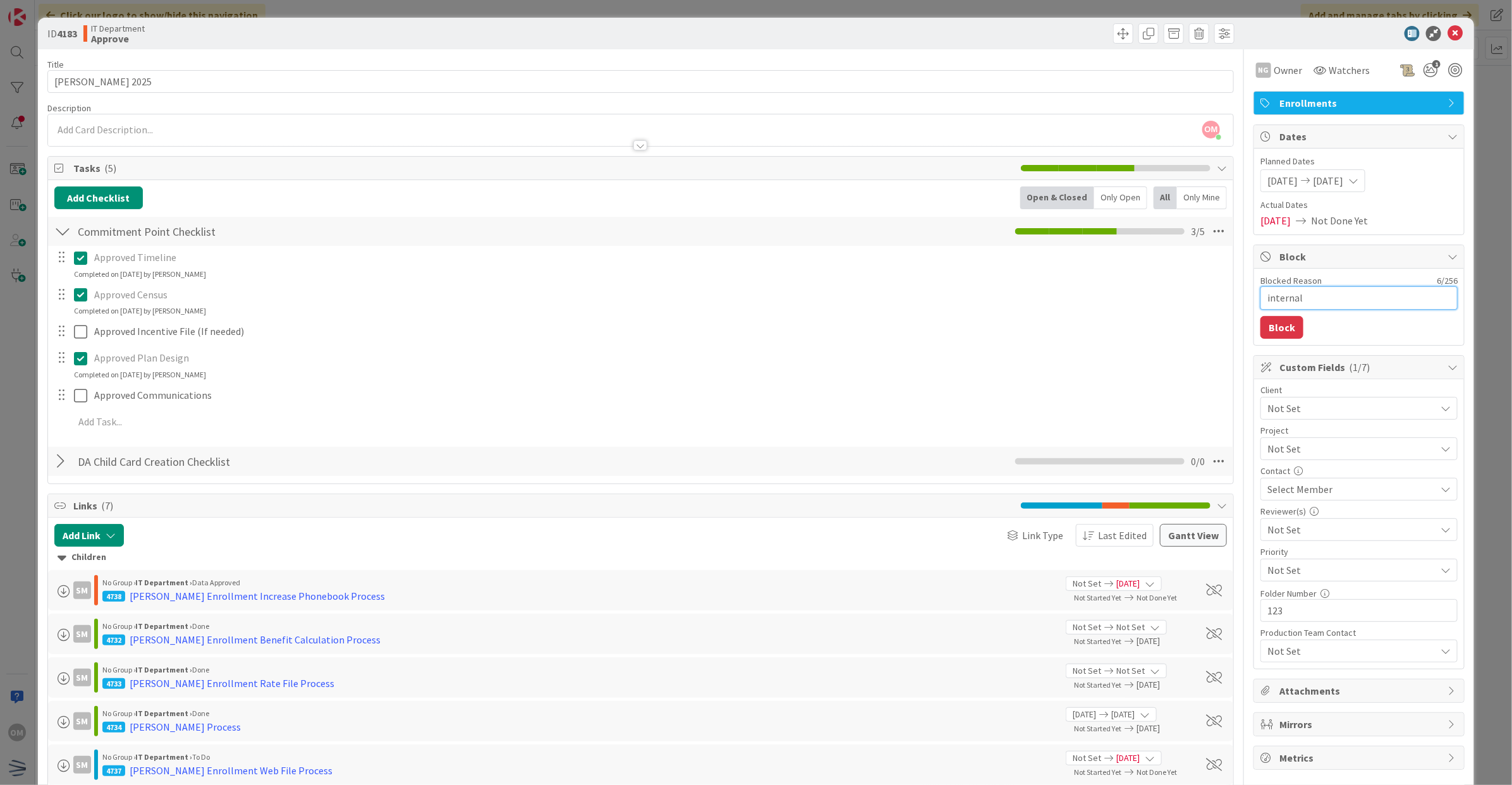
type textarea "x"
type textarea "internal"
type textarea "x"
type textarea "internal c"
type textarea "x"
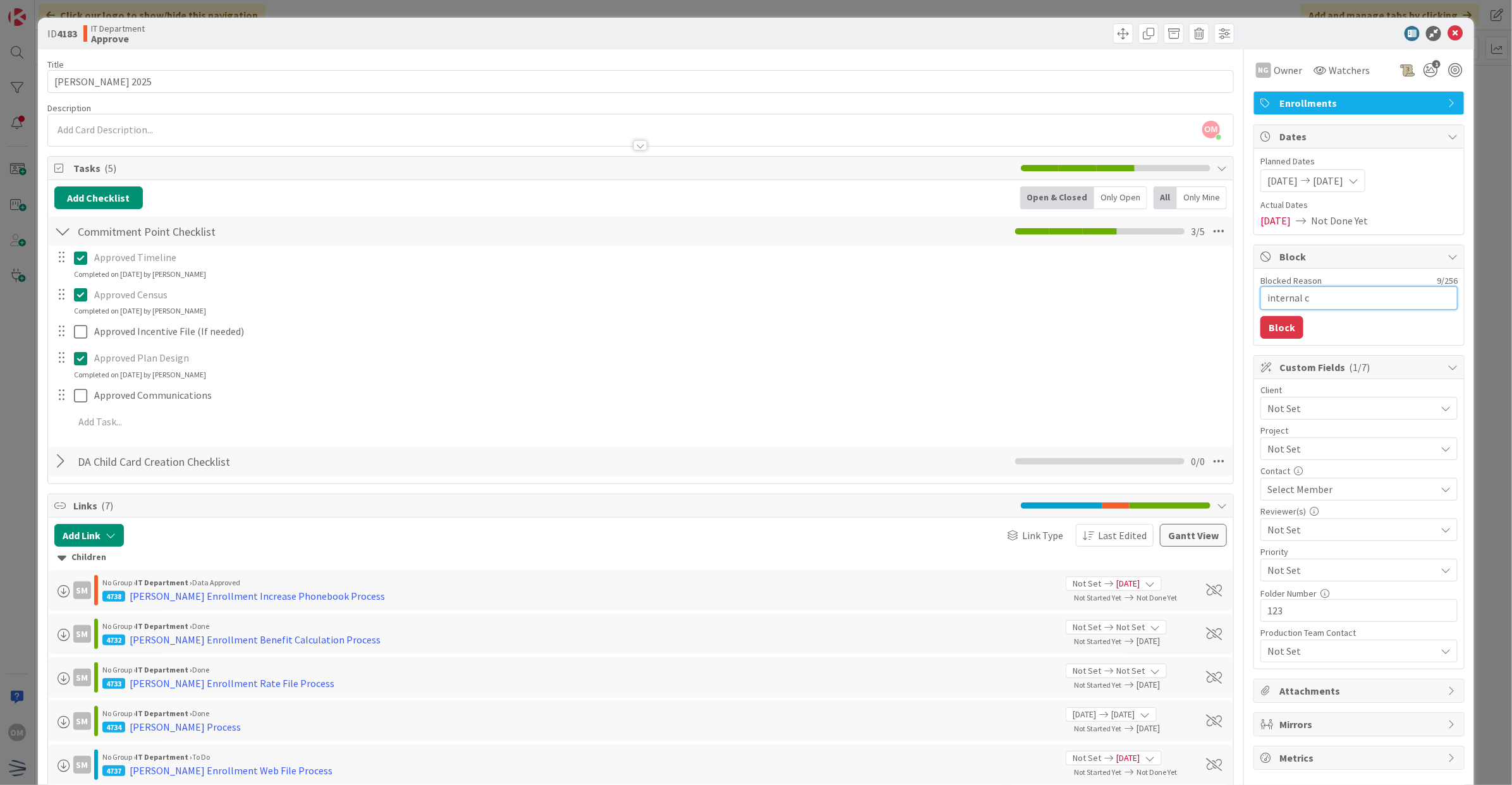
type textarea "internal cl"
type textarea "x"
type textarea "internal cli"
type textarea "x"
type textarea "internal clie"
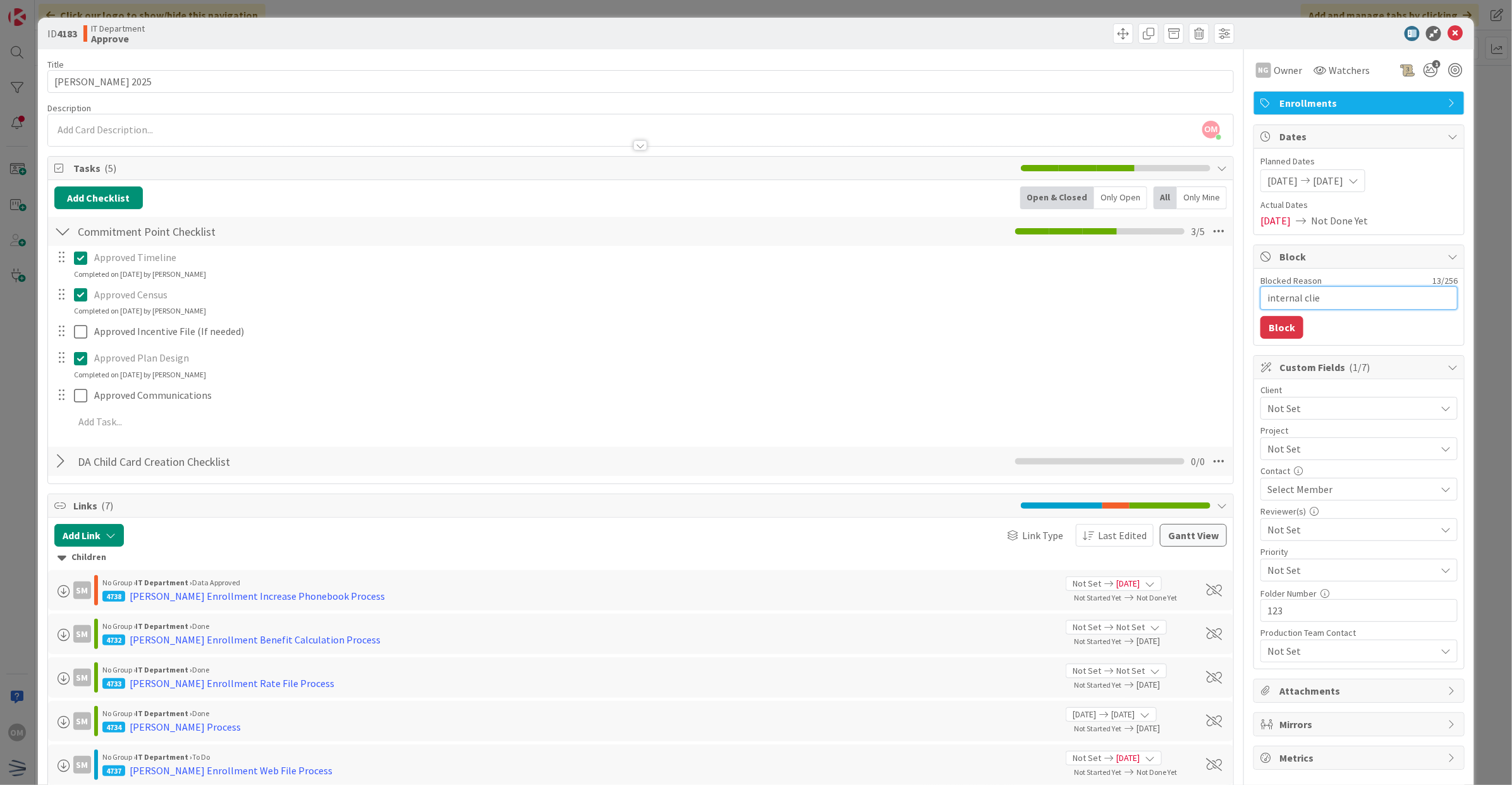
type textarea "x"
type textarea "internal clien"
type textarea "x"
type textarea "internal client"
type textarea "x"
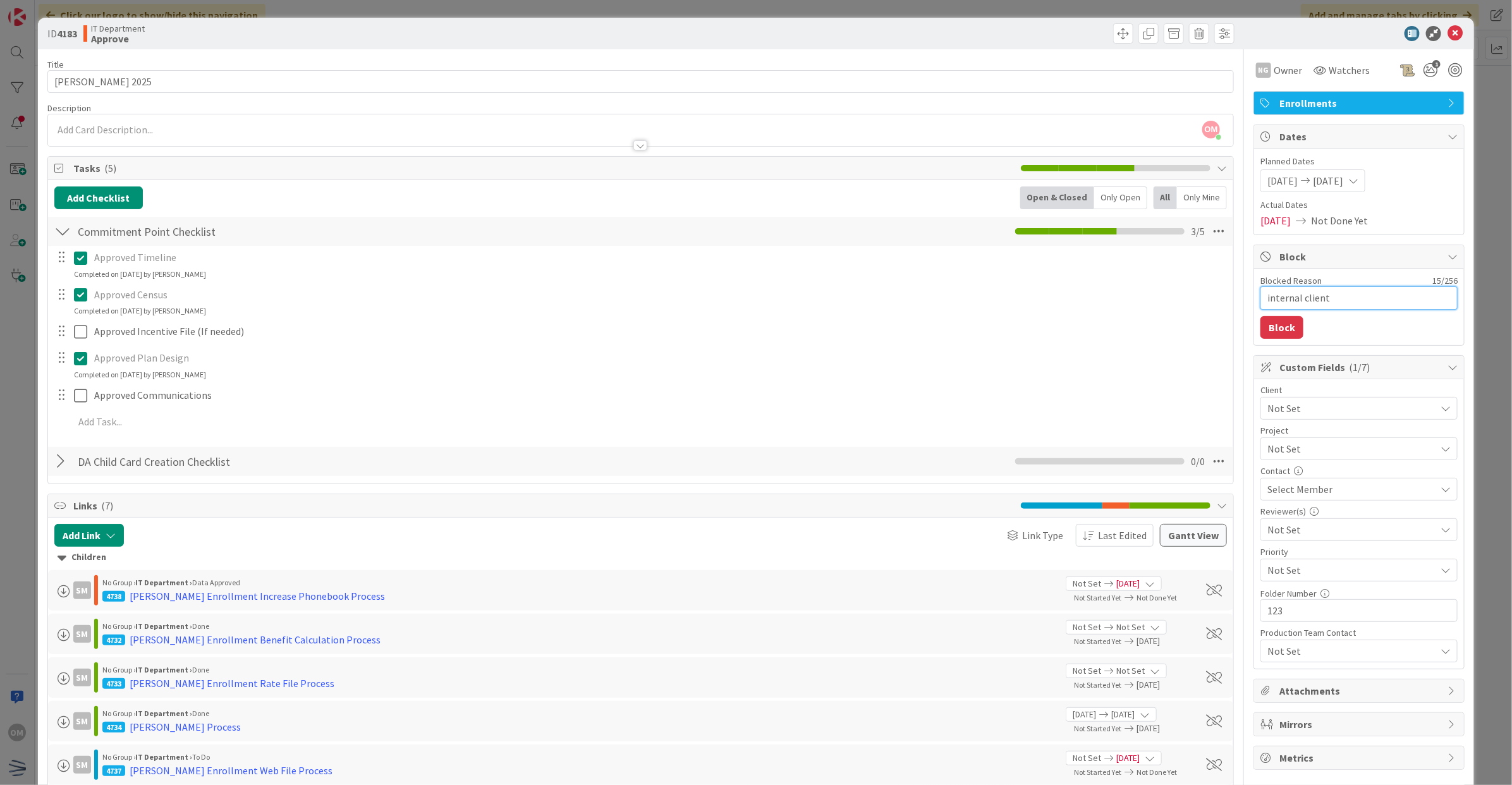
type textarea "internal client"
type textarea "x"
type textarea "internal client is"
type textarea "x"
type textarea "internal client iss"
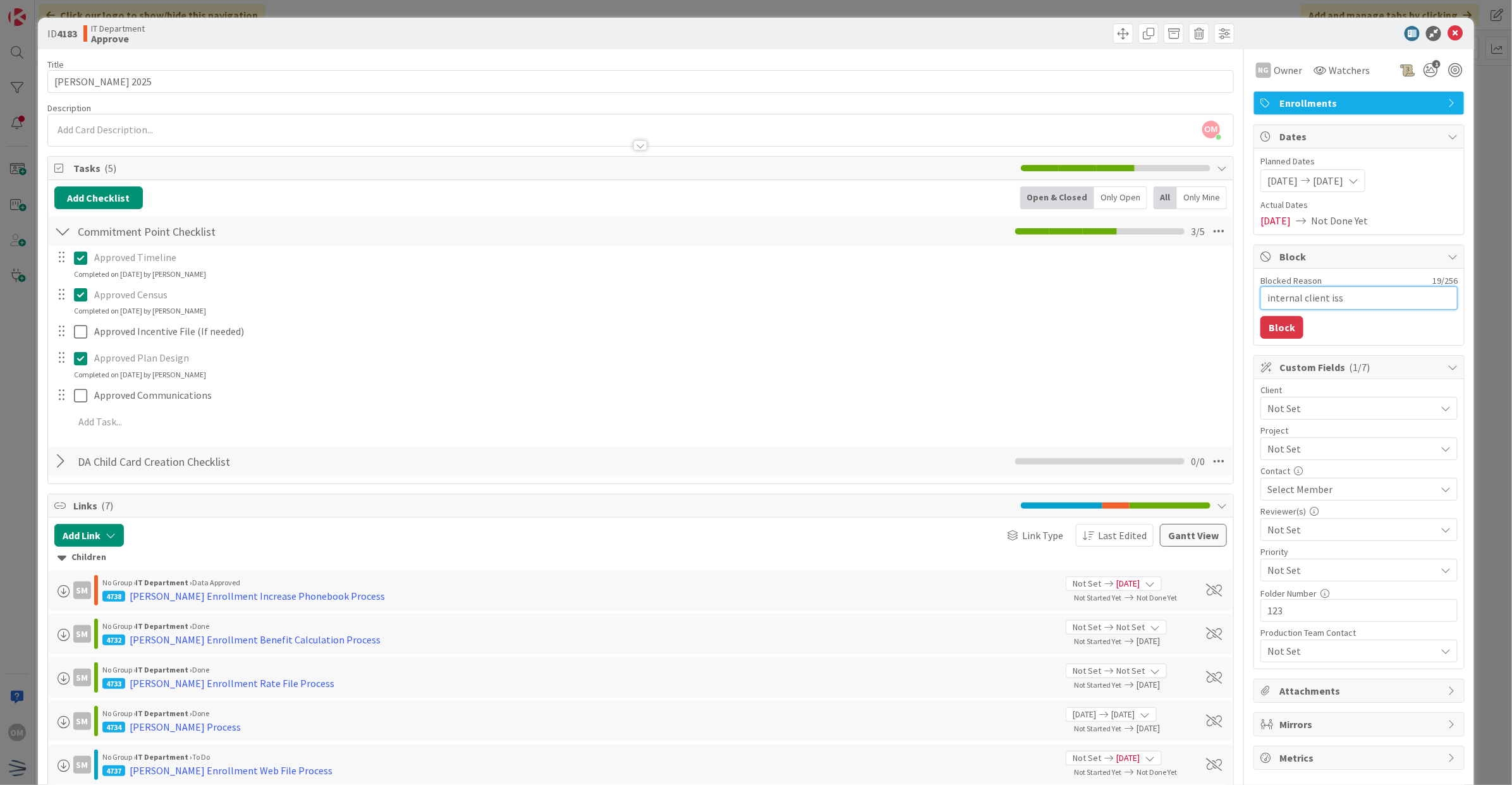
type textarea "x"
type textarea "internal client issue"
type textarea "x"
type textarea "internal client issues"
type textarea "x"
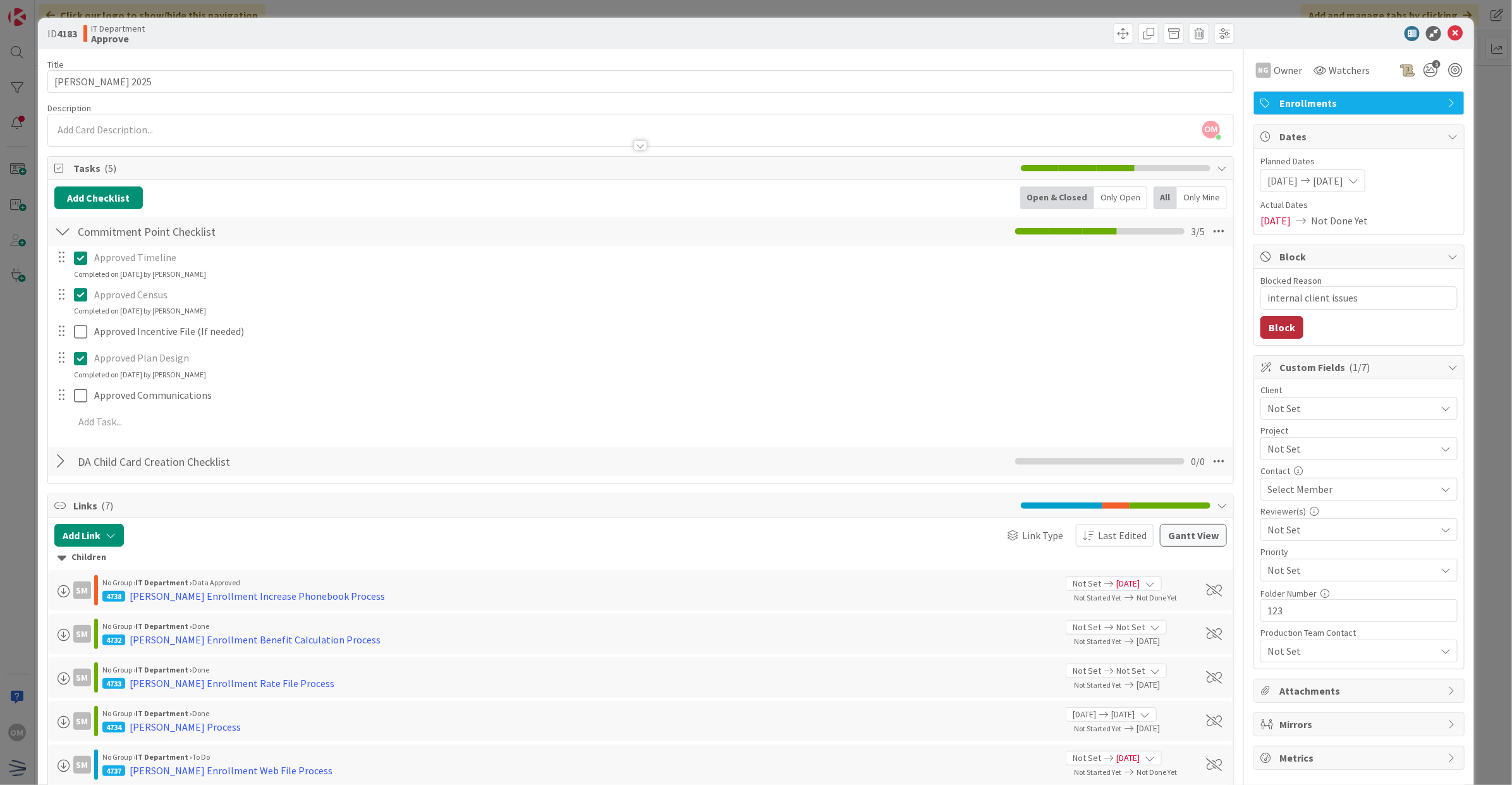
click at [1287, 332] on button "Block" at bounding box center [1282, 327] width 43 height 23
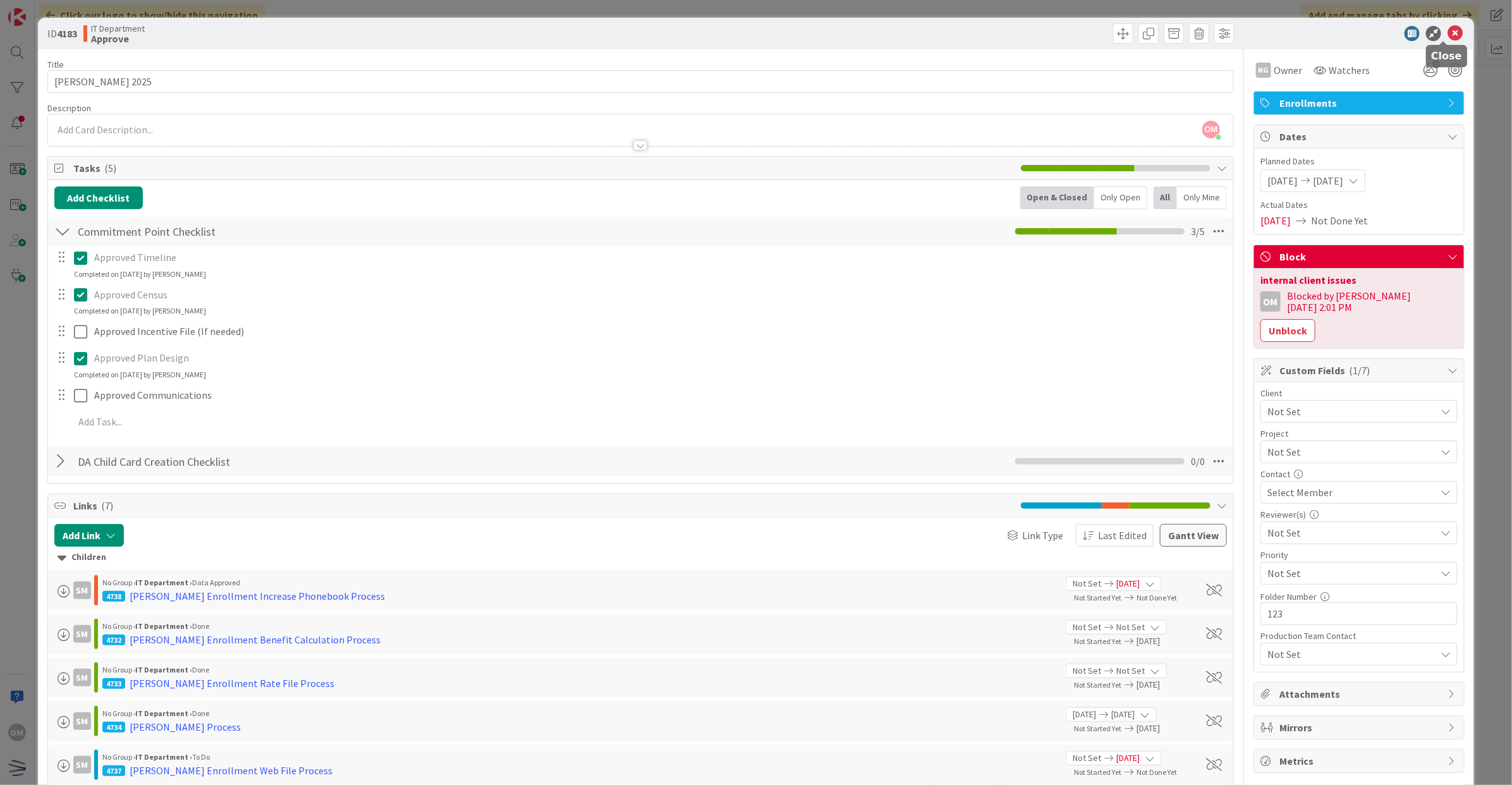
click at [1448, 30] on icon at bounding box center [1455, 33] width 15 height 15
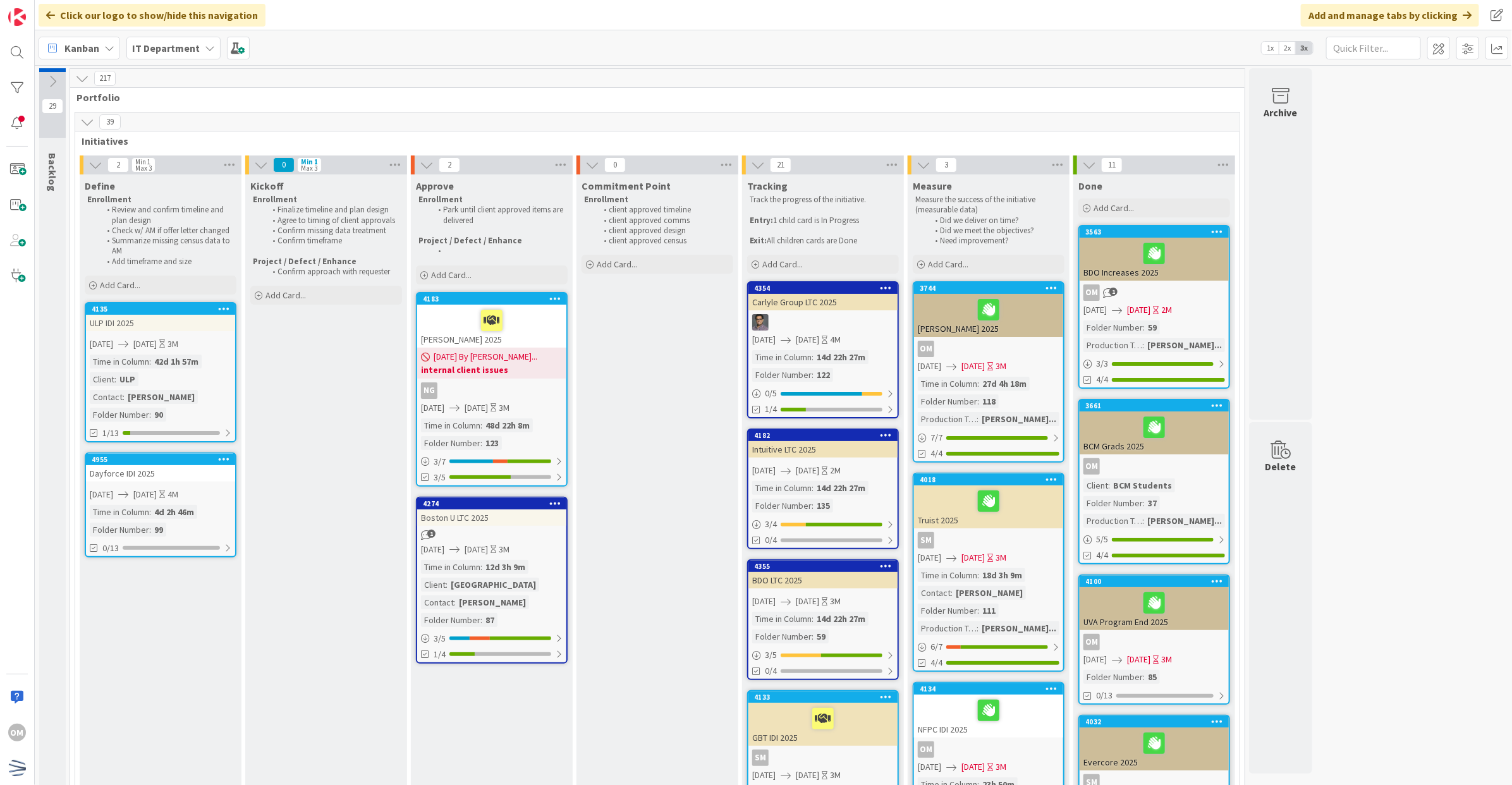
click at [84, 115] on icon at bounding box center [87, 122] width 14 height 14
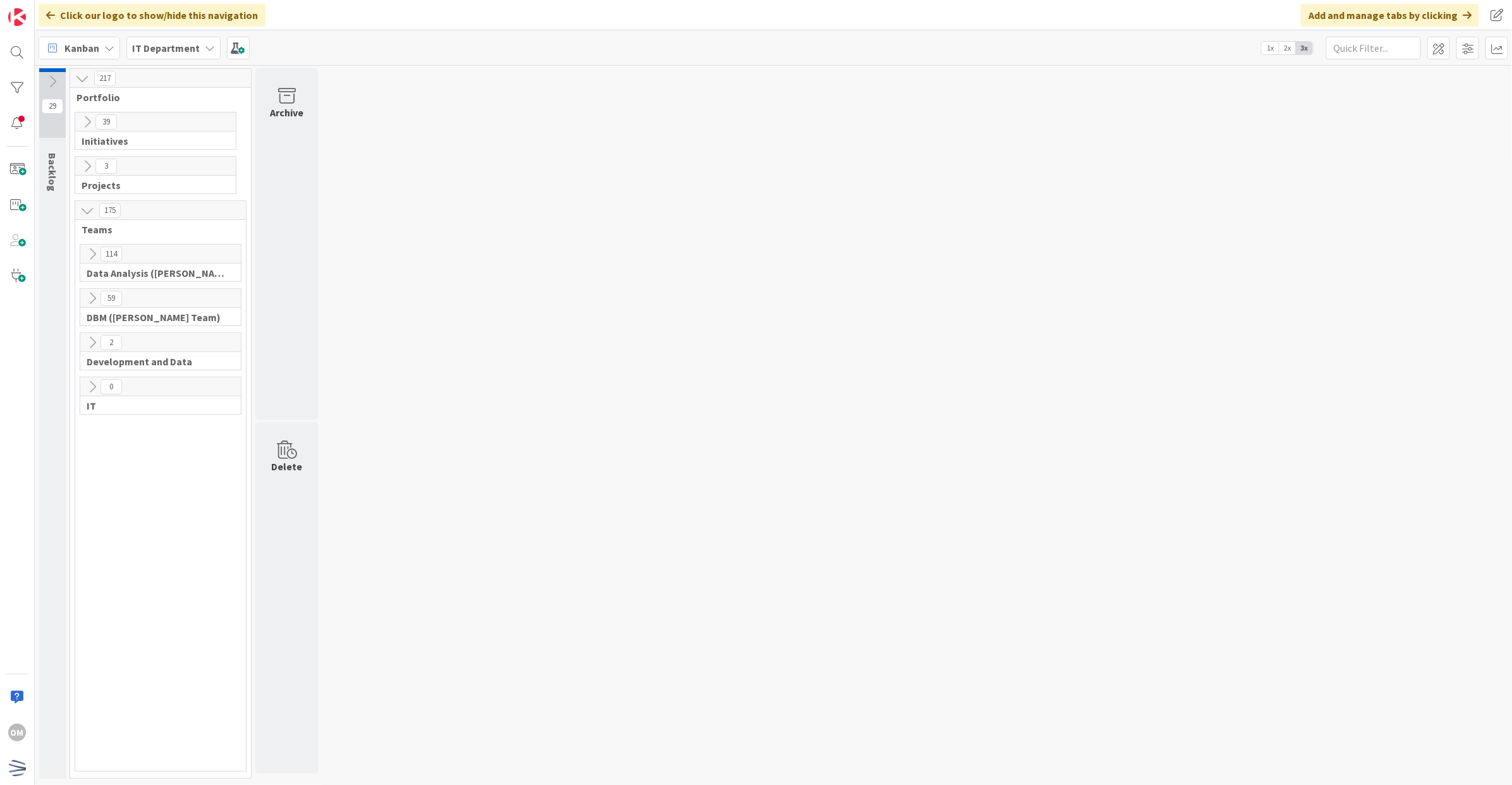
click at [92, 250] on icon at bounding box center [92, 254] width 14 height 14
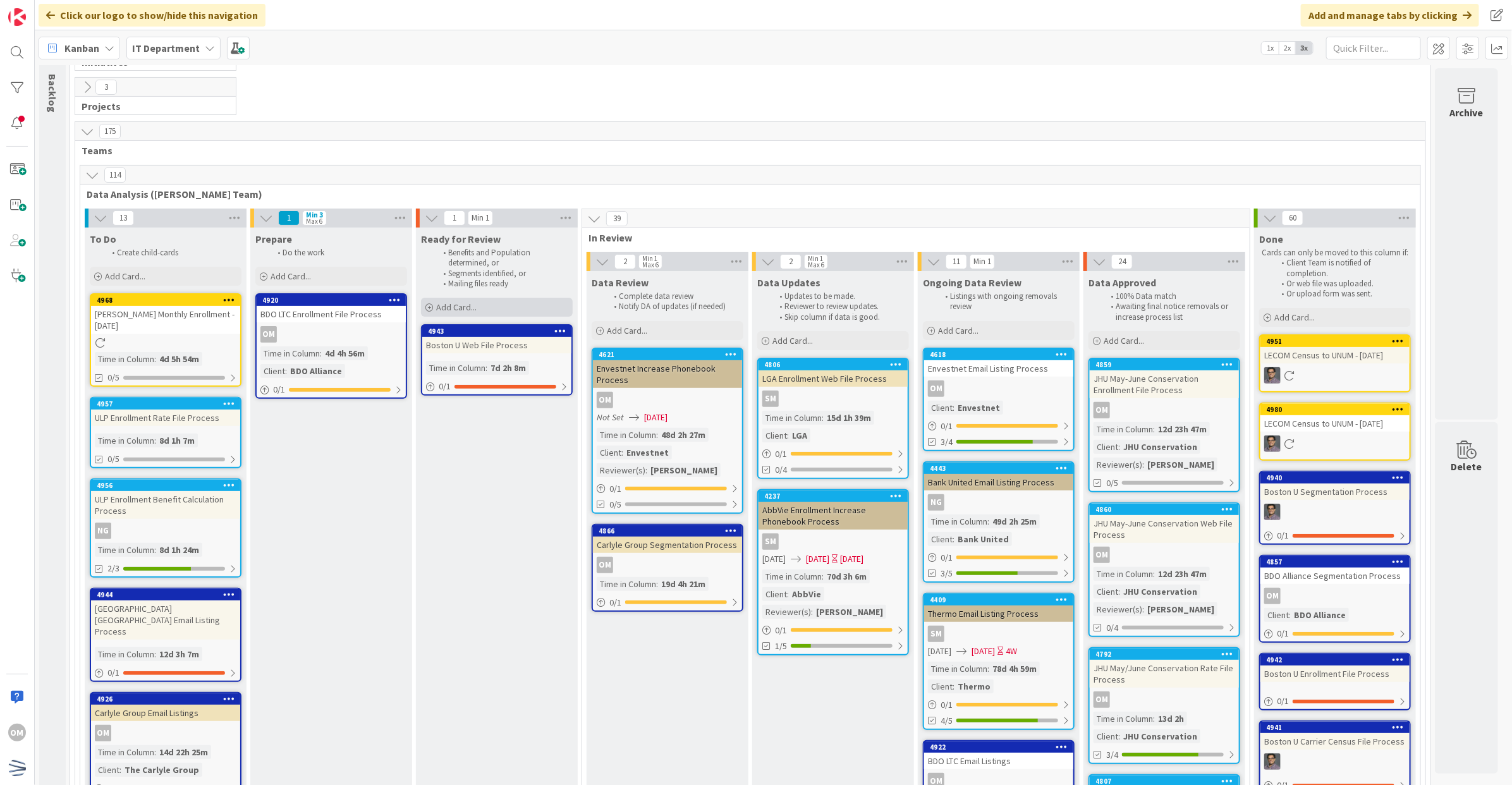
scroll to position [158, 0]
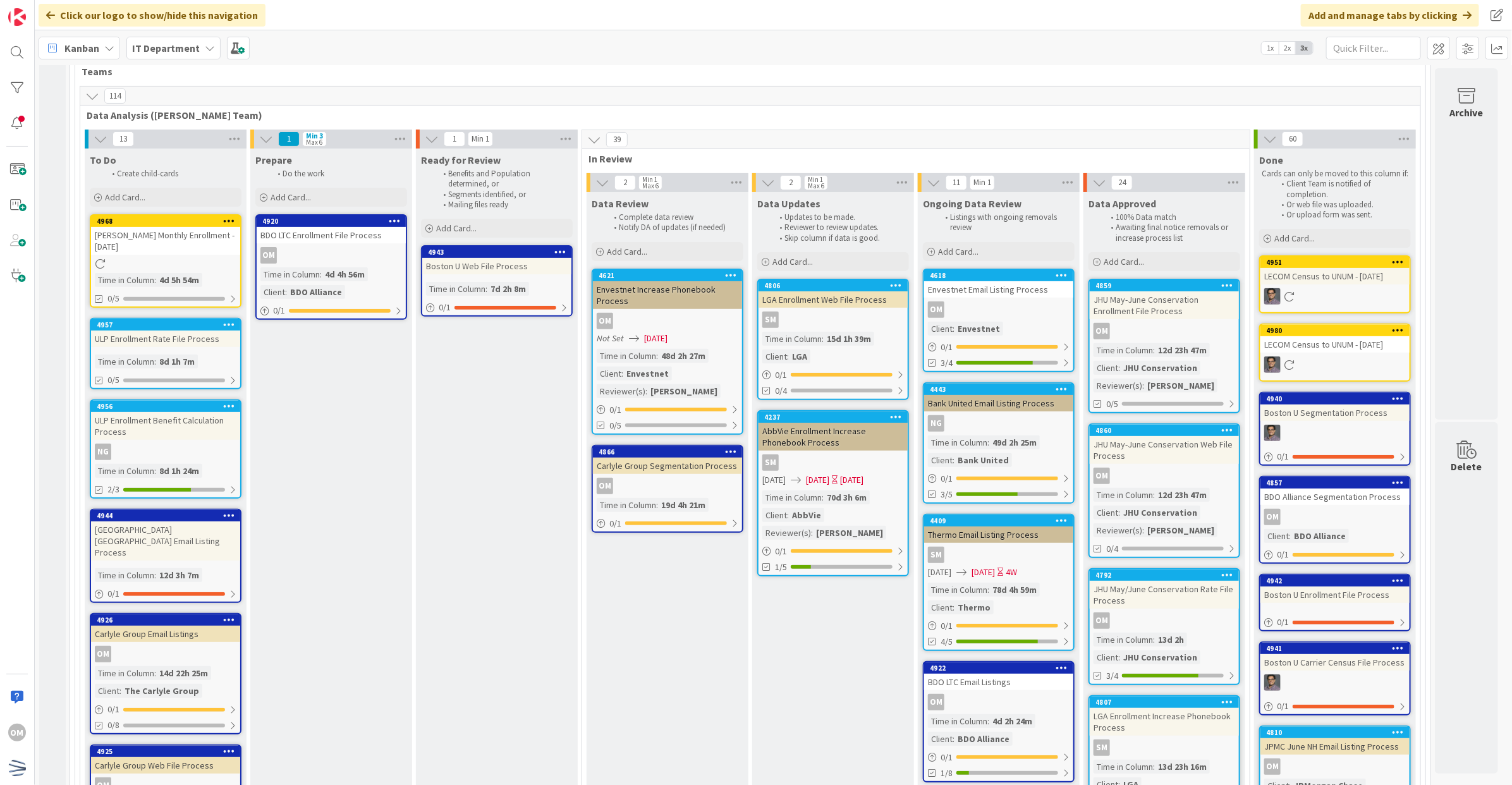
click at [89, 93] on icon at bounding box center [92, 96] width 14 height 14
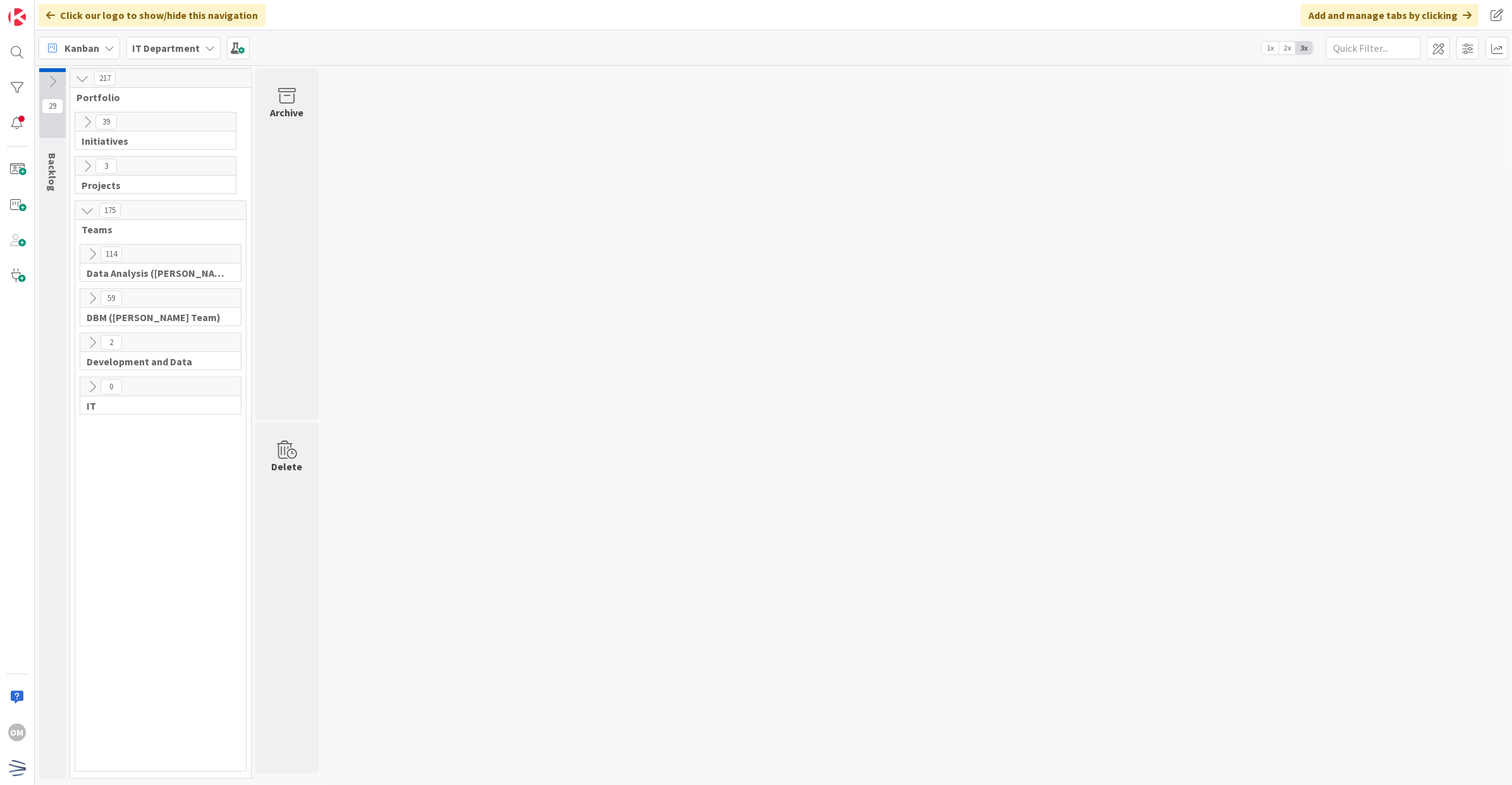
click at [93, 304] on icon at bounding box center [92, 298] width 14 height 14
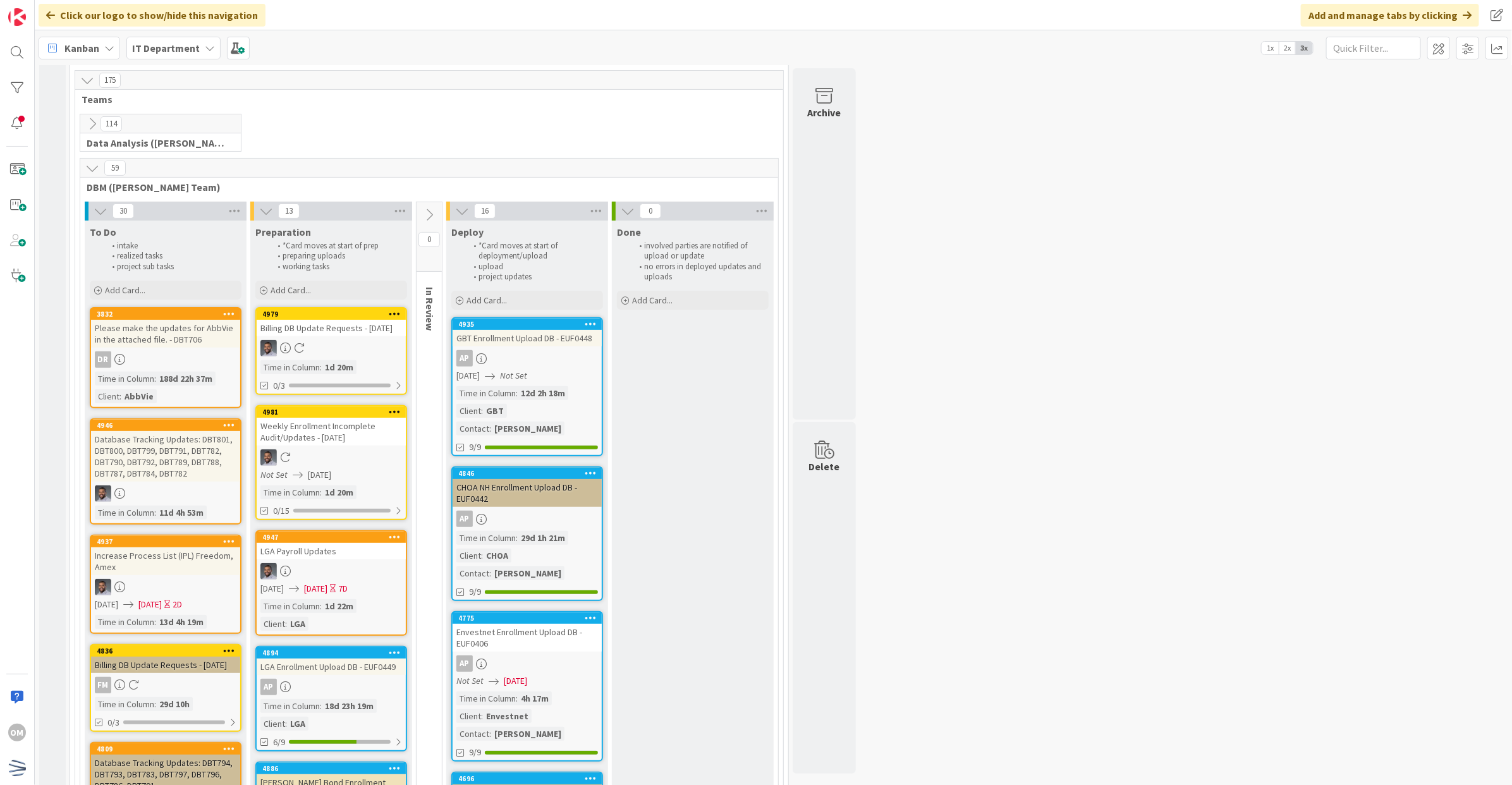
scroll to position [158, 0]
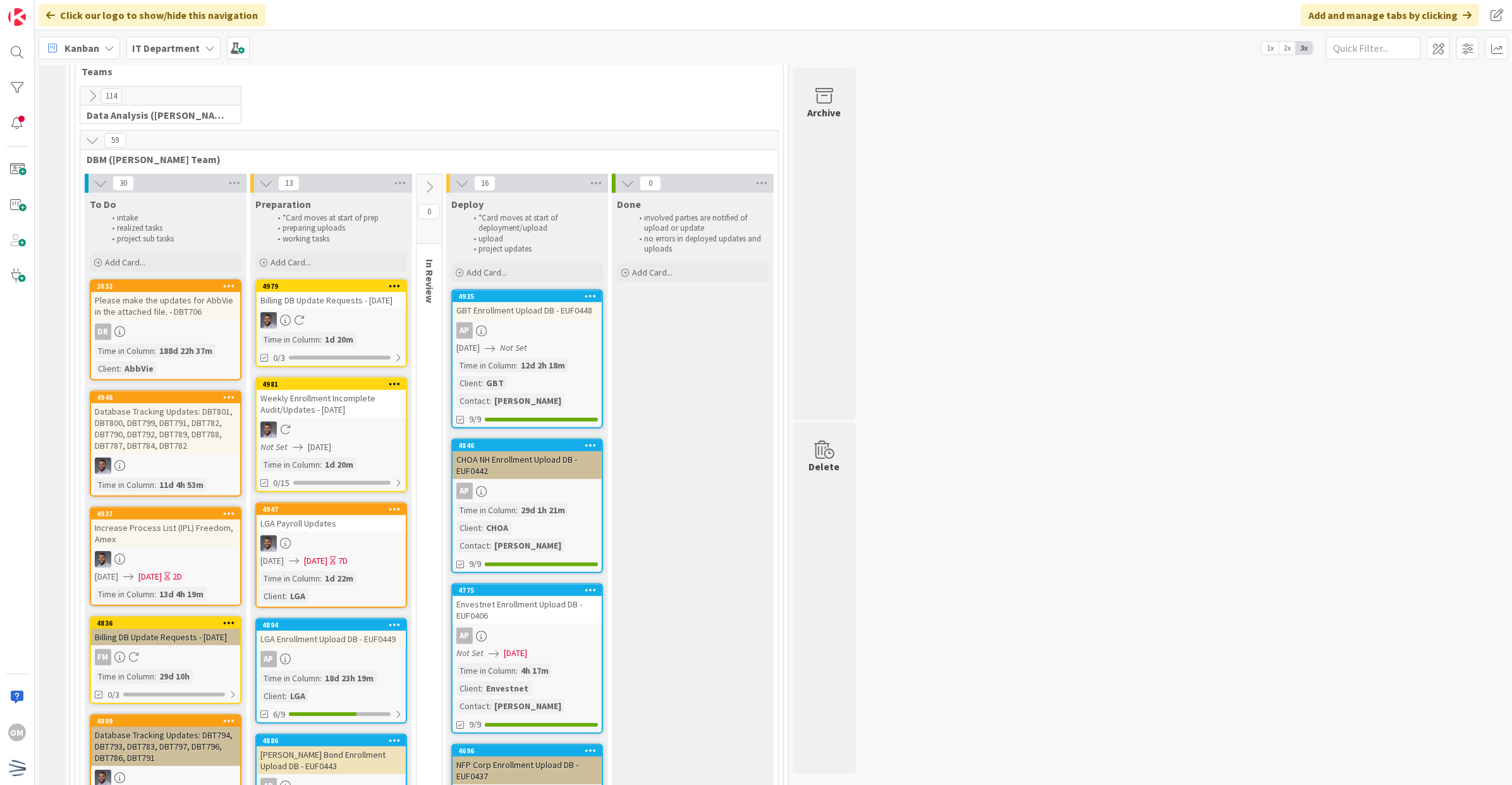
click at [93, 139] on icon at bounding box center [92, 140] width 14 height 14
